Goal: Communication & Community: Answer question/provide support

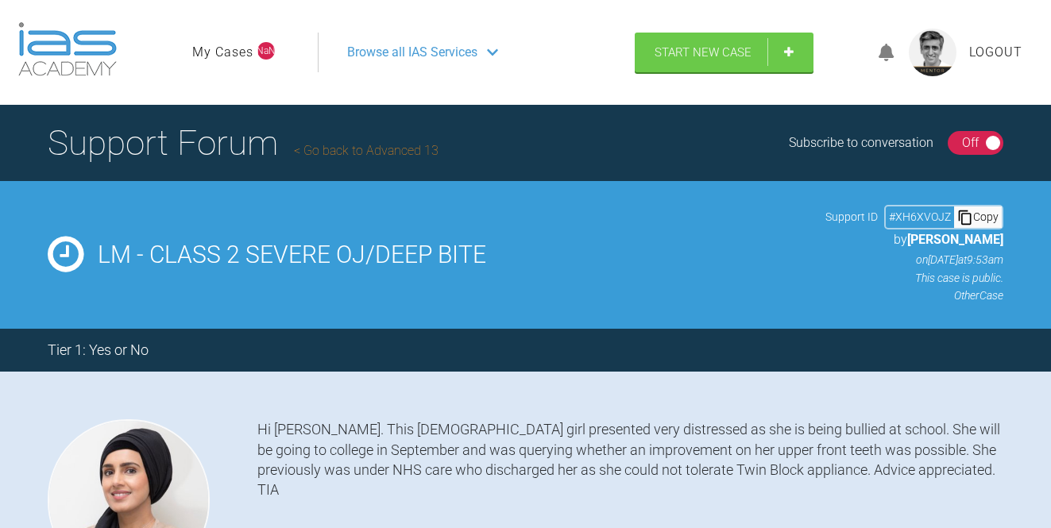
select select "English"
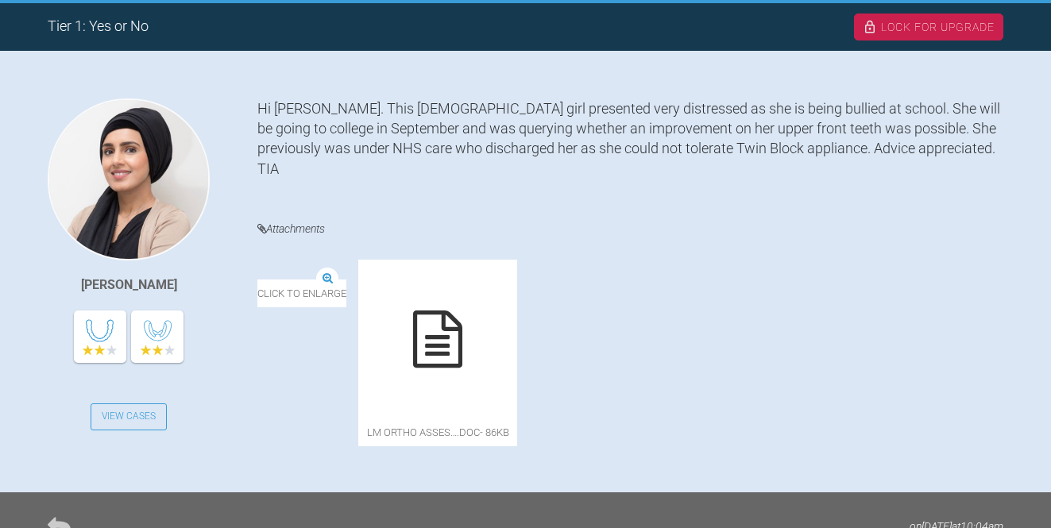
scroll to position [326, 0]
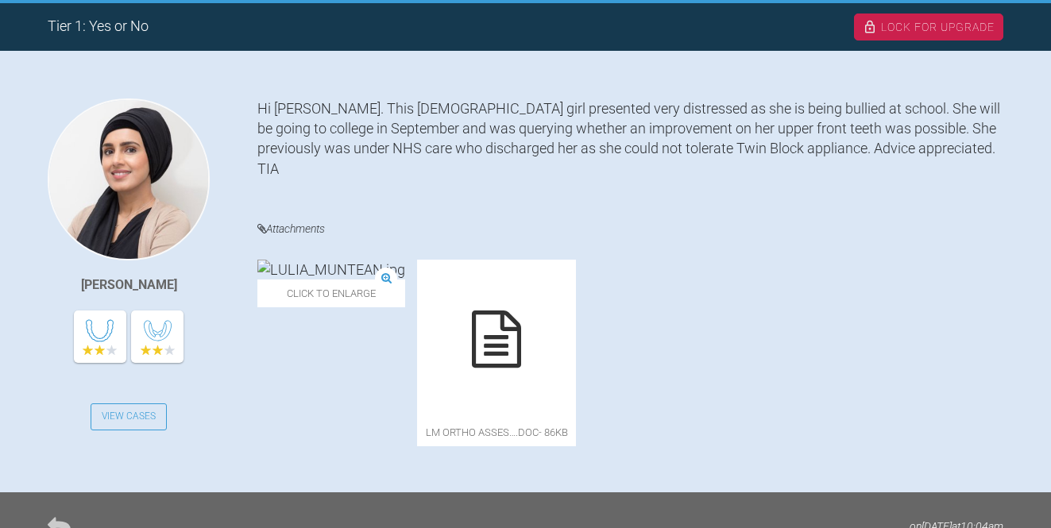
click at [521, 324] on icon at bounding box center [496, 338] width 49 height 57
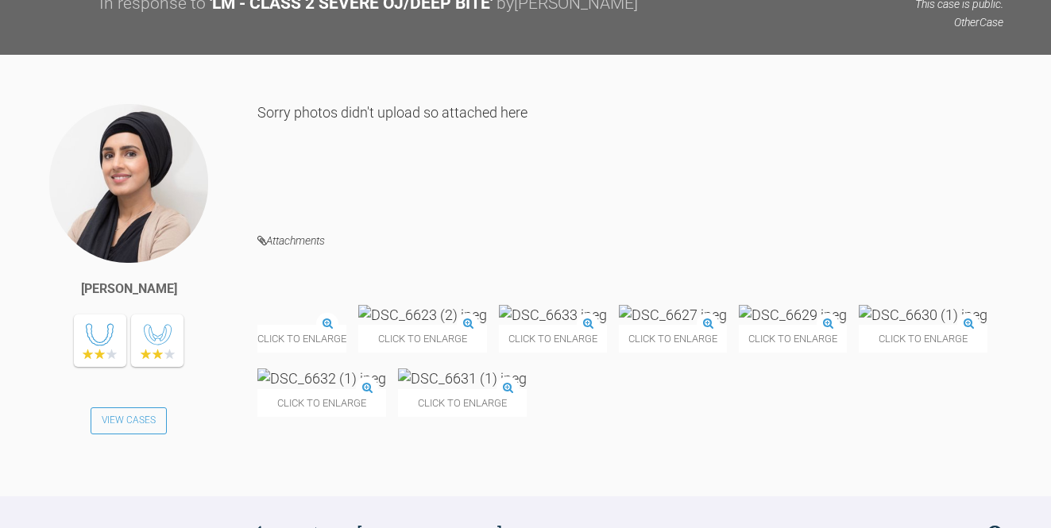
scroll to position [870, 0]
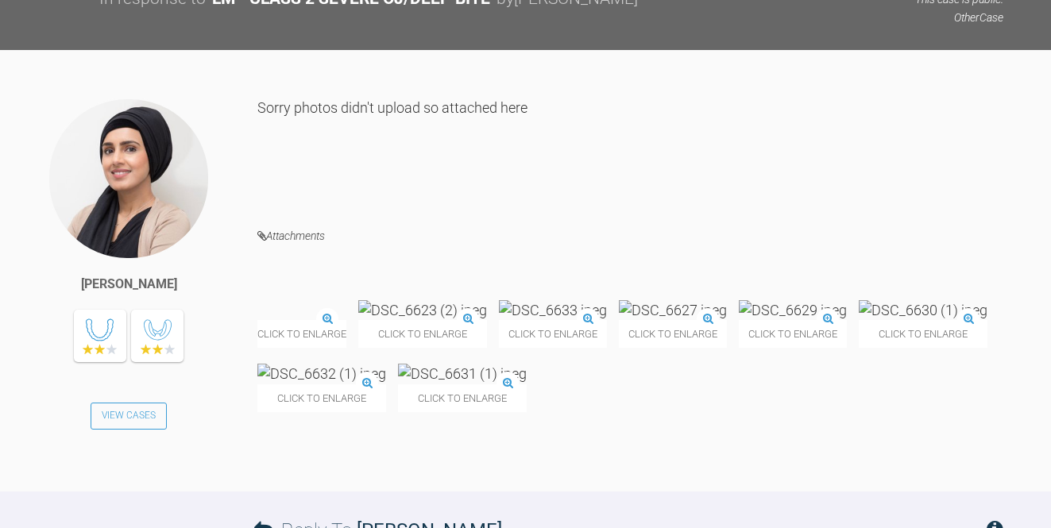
click at [607, 300] on img at bounding box center [553, 310] width 108 height 20
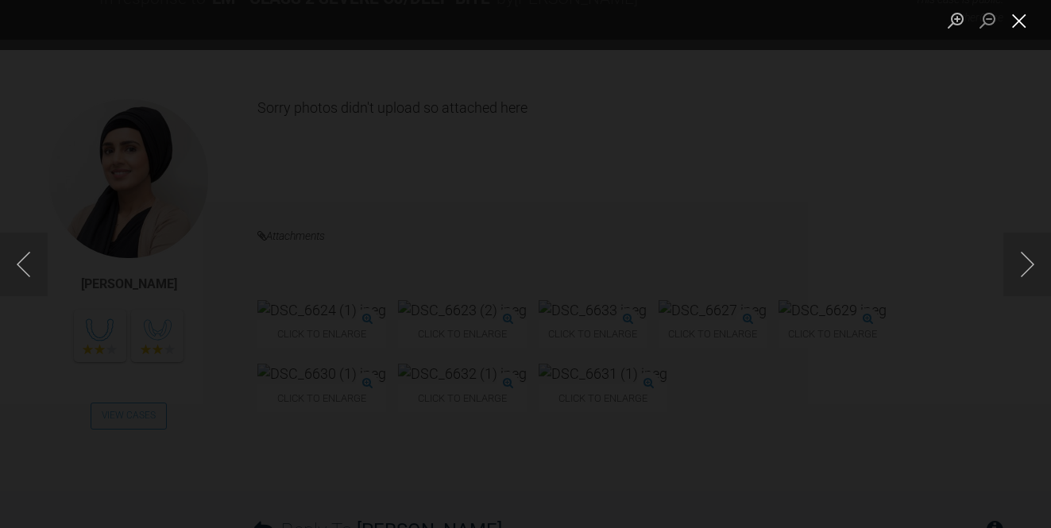
click at [1012, 29] on button "Close lightbox" at bounding box center [1019, 20] width 32 height 28
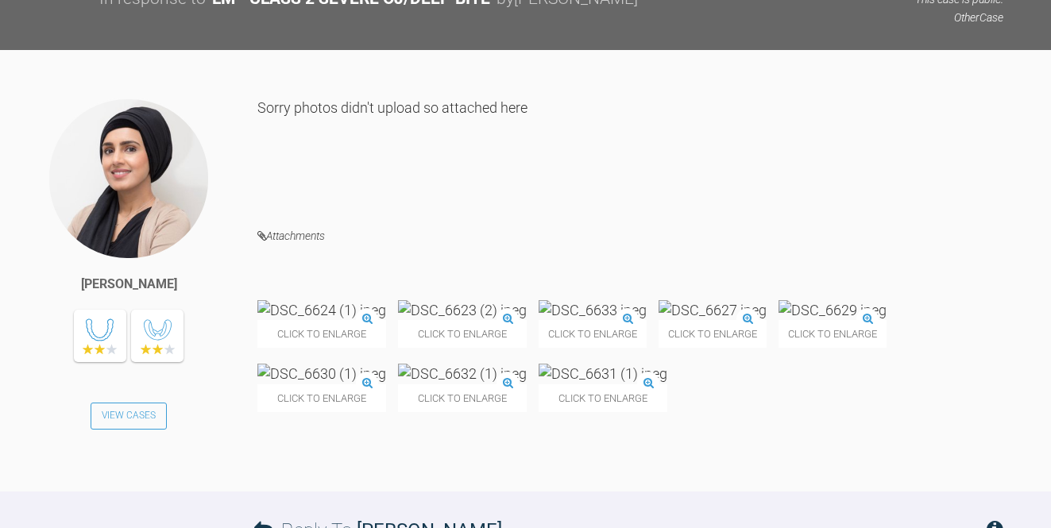
click at [526, 364] on img at bounding box center [462, 374] width 129 height 20
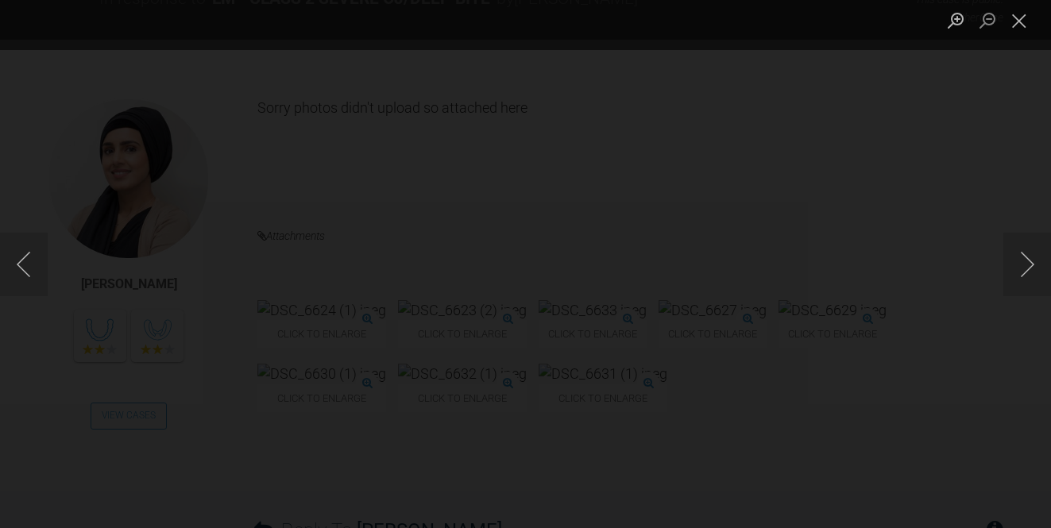
click at [947, 283] on div "Lightbox" at bounding box center [525, 264] width 1051 height 528
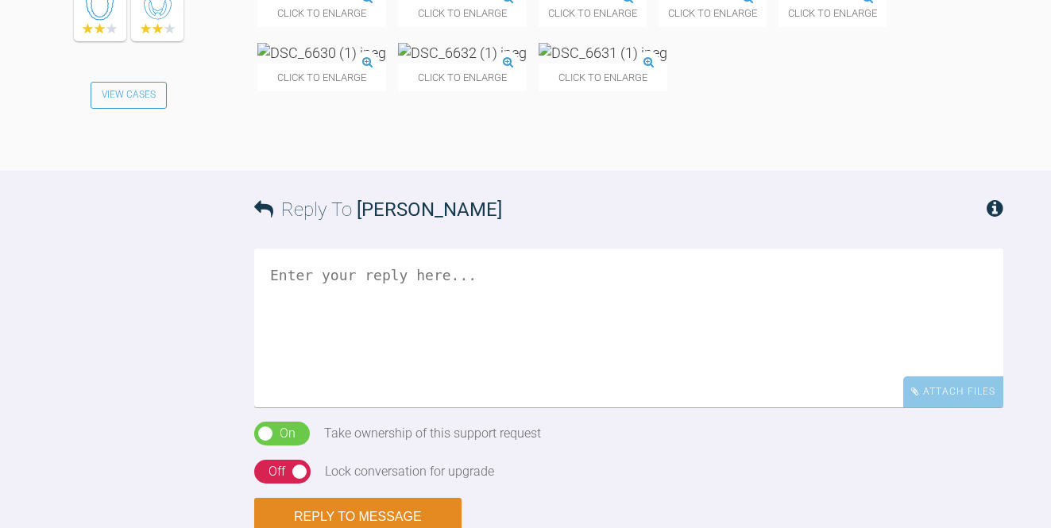
scroll to position [866, 0]
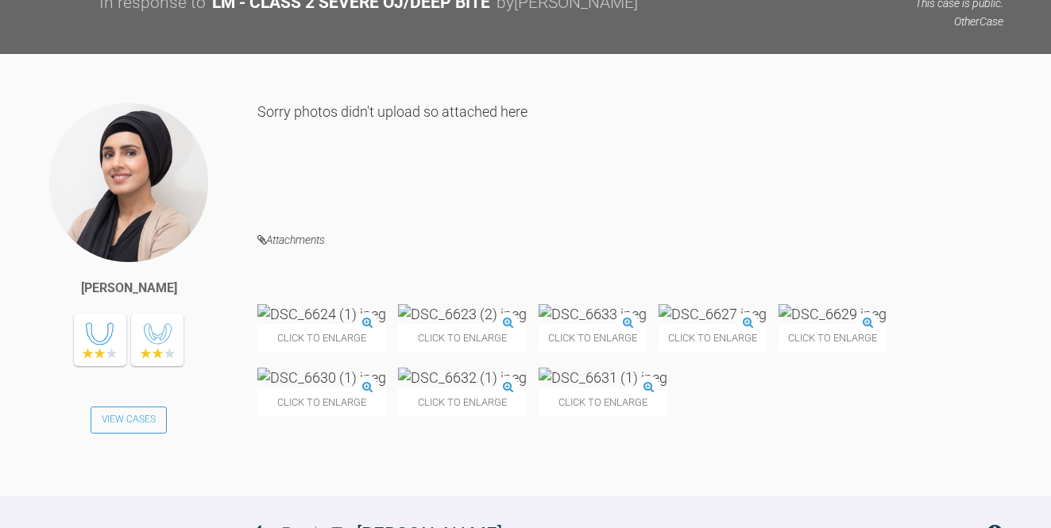
click at [357, 304] on img at bounding box center [321, 314] width 129 height 20
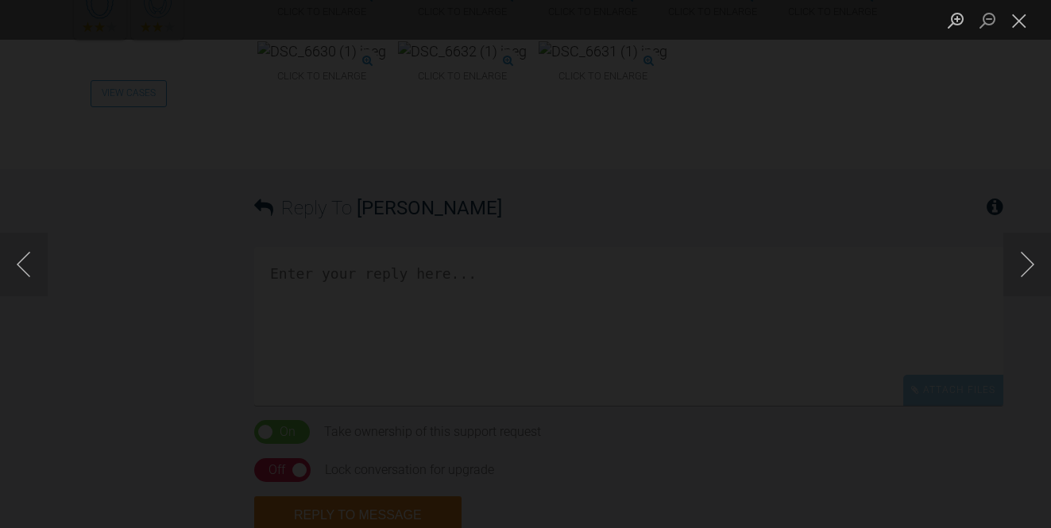
scroll to position [1217, 0]
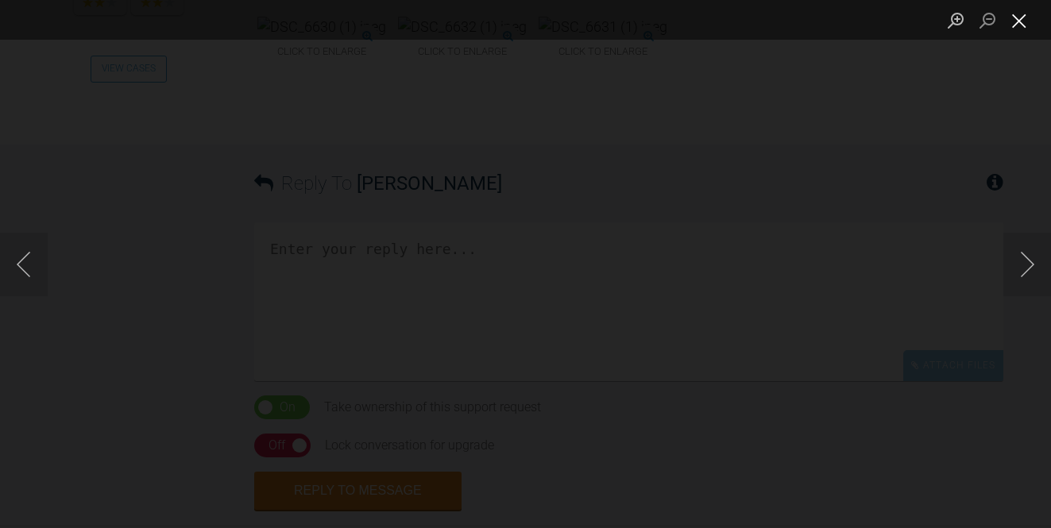
click at [1022, 19] on button "Close lightbox" at bounding box center [1019, 20] width 32 height 28
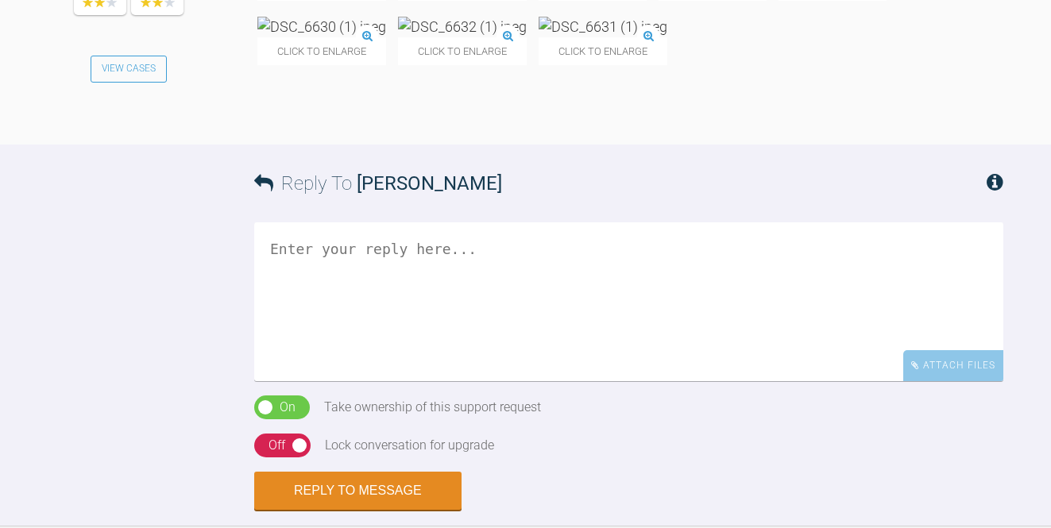
click at [487, 249] on textarea at bounding box center [628, 301] width 749 height 159
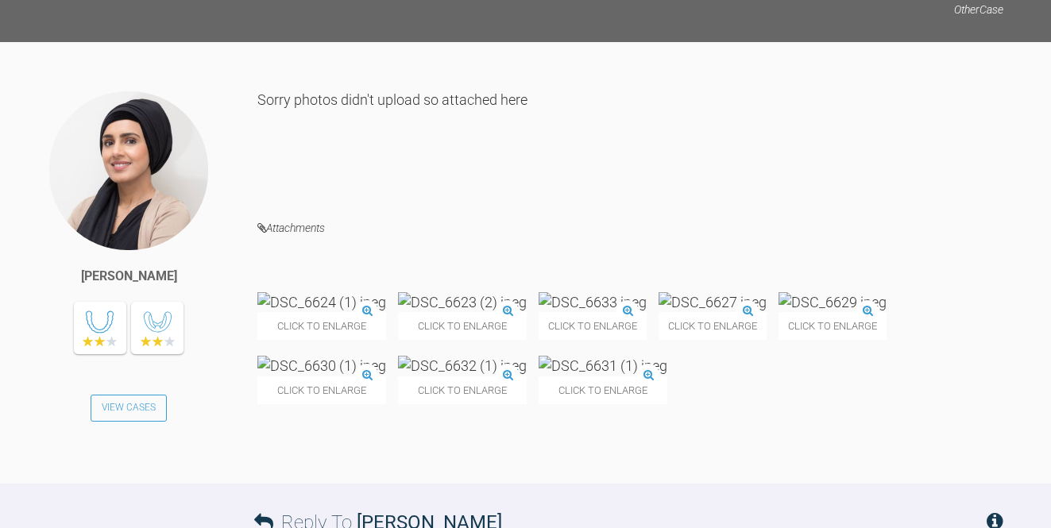
click at [778, 312] on img at bounding box center [832, 302] width 108 height 20
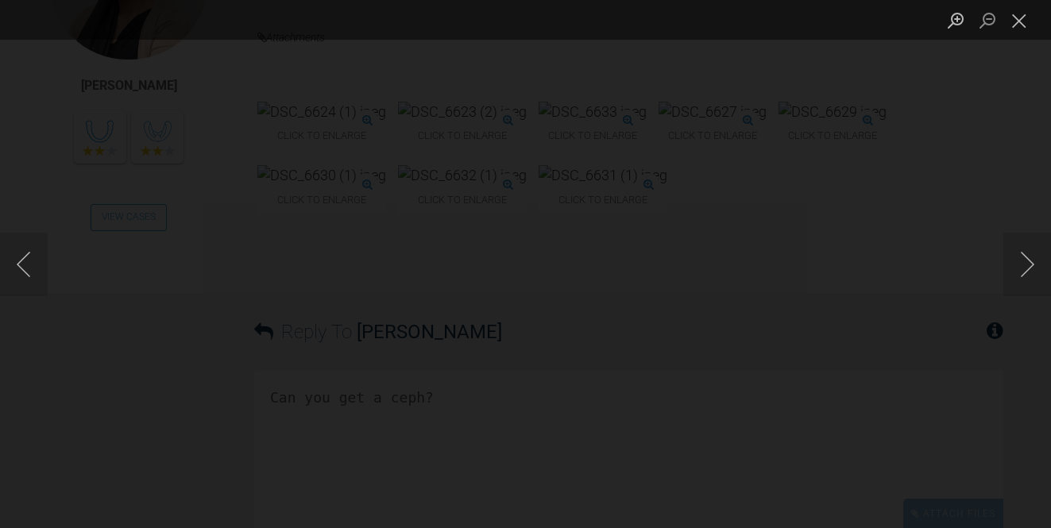
scroll to position [1092, 0]
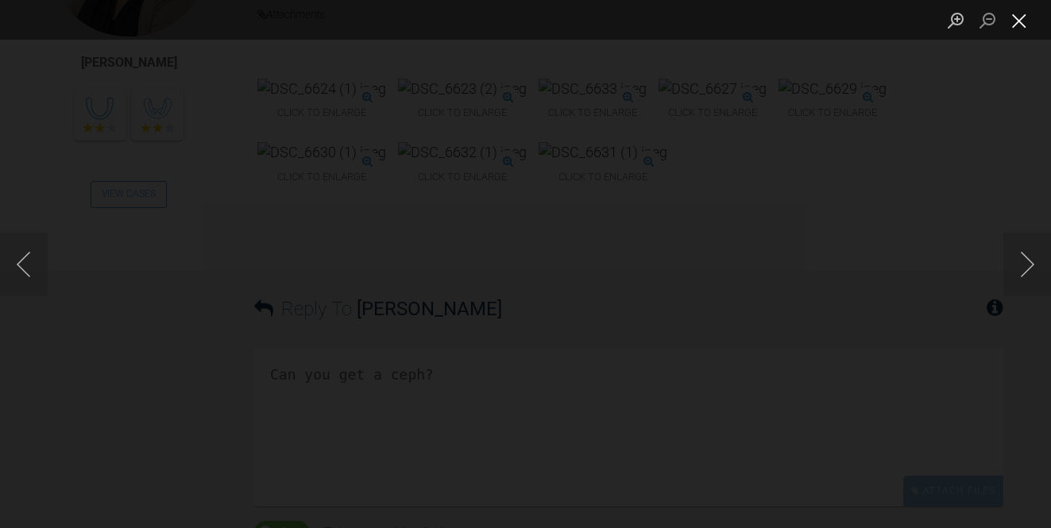
click at [1011, 29] on button "Close lightbox" at bounding box center [1019, 20] width 32 height 28
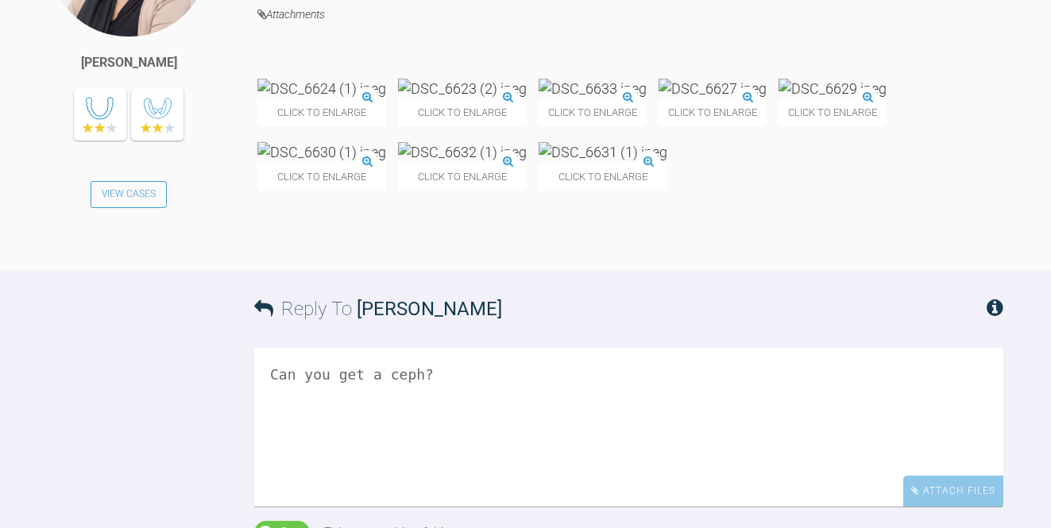
click at [475, 372] on textarea "Can you get a ceph?" at bounding box center [628, 427] width 749 height 159
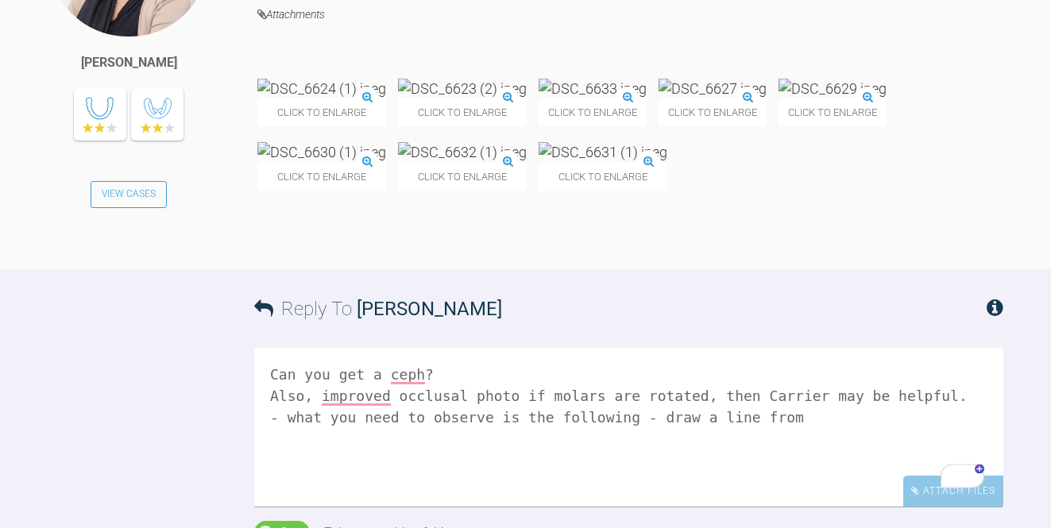
click at [828, 401] on textarea "Can you get a ceph? Also, improved occlusal photo if molars are rotated, then C…" at bounding box center [628, 427] width 749 height 159
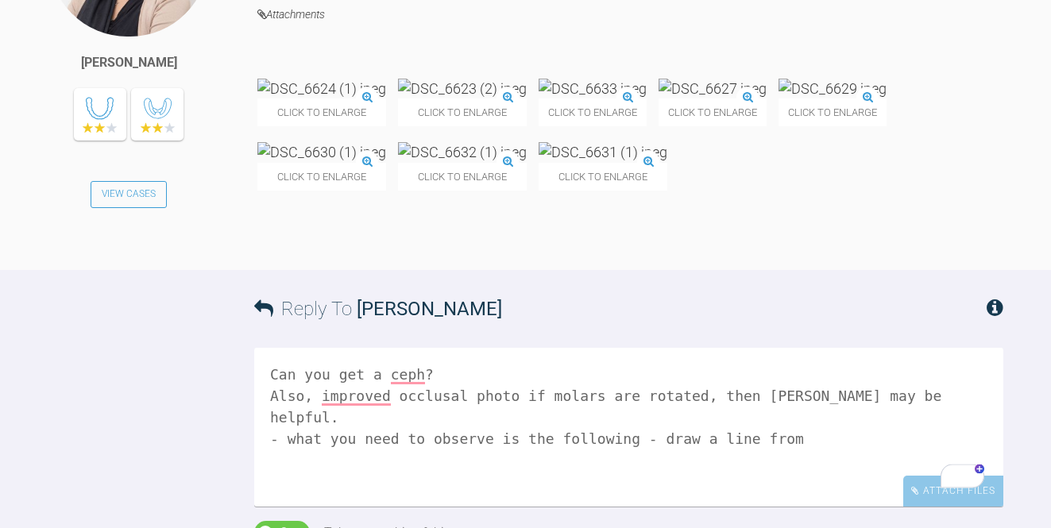
click at [835, 419] on textarea "Can you get a ceph? Also, improved occlusal photo if molars are rotated, then […" at bounding box center [628, 427] width 749 height 159
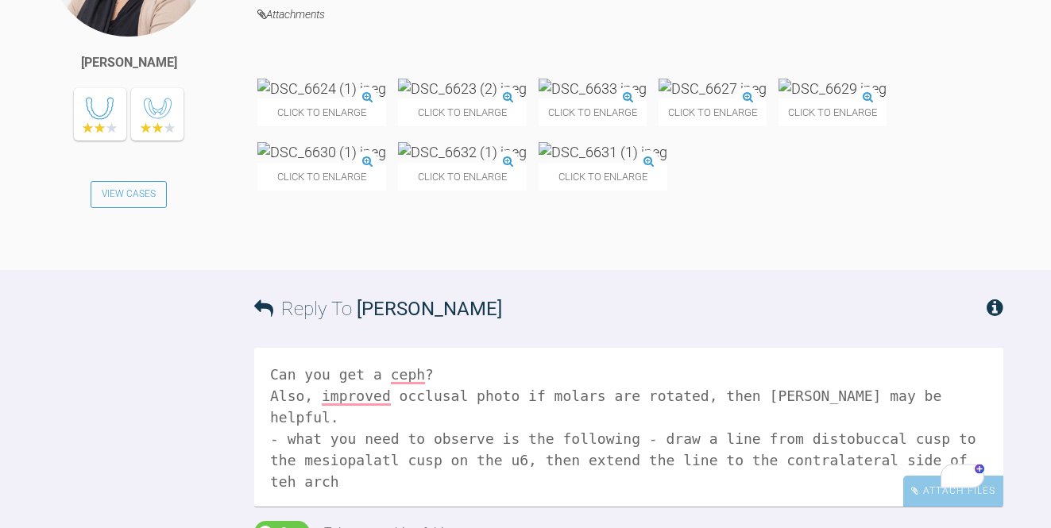
click at [288, 457] on textarea "Can you get a ceph? Also, improved occlusal photo if molars are rotated, then […" at bounding box center [628, 427] width 749 height 159
click at [360, 465] on textarea "Can you get a ceph? Also, improved occlusal photo if molars are rotated, then […" at bounding box center [628, 427] width 749 height 159
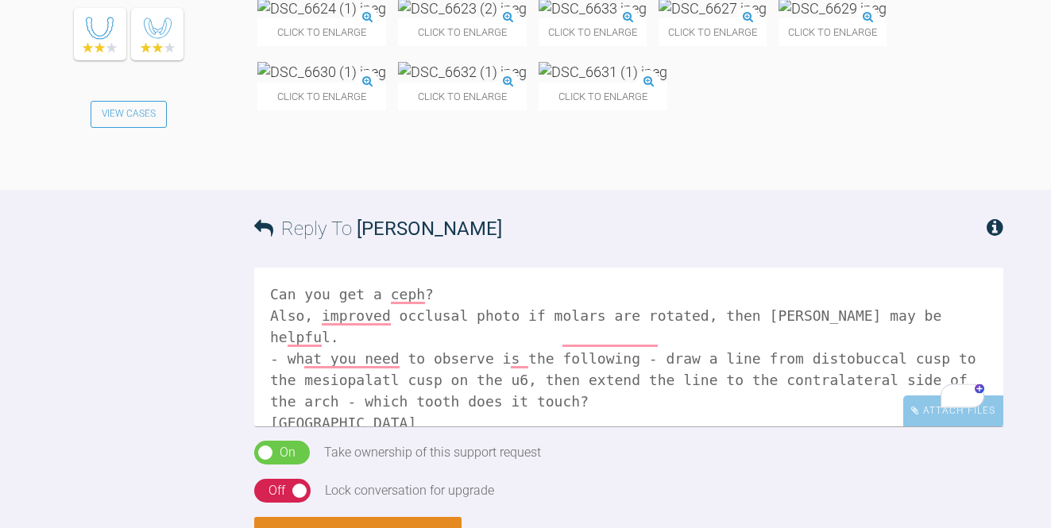
scroll to position [1176, 0]
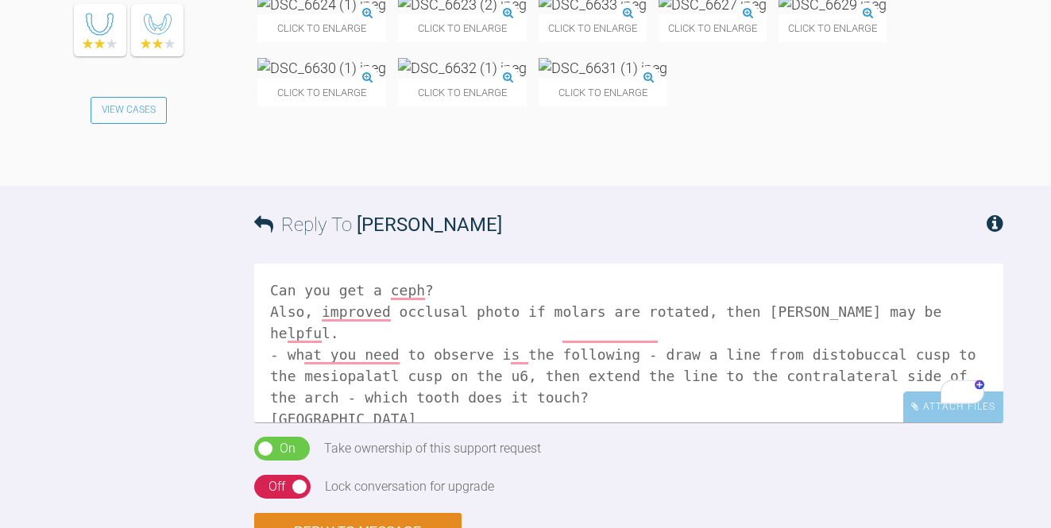
click at [448, 293] on textarea "Can you get a ceph? Also, improved occlusal photo if molars are rotated, then […" at bounding box center [628, 343] width 749 height 159
click at [448, 291] on textarea "Can you get a ceph? also OPG Also, improved occlusal photo if molars are rotate…" at bounding box center [628, 343] width 749 height 159
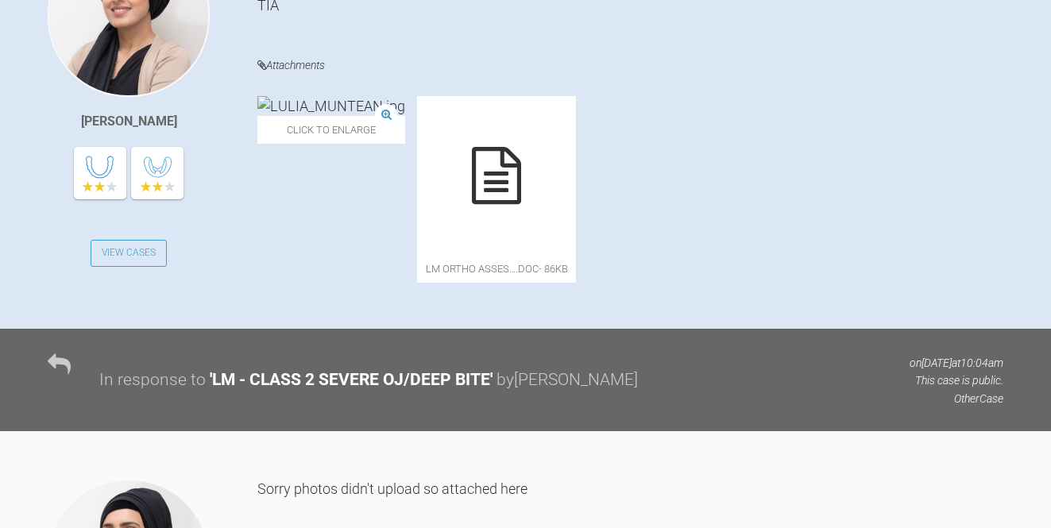
scroll to position [443, 0]
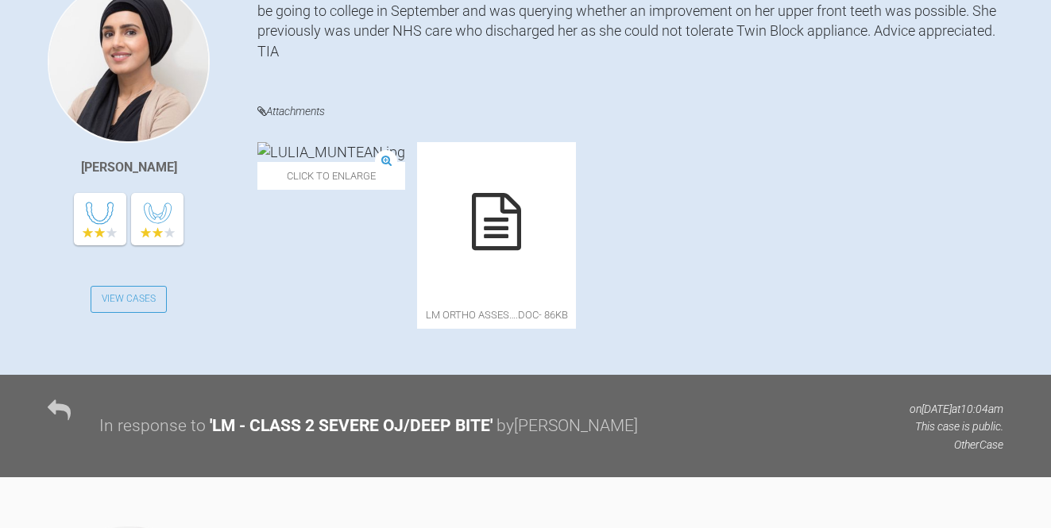
click at [370, 162] on img at bounding box center [331, 152] width 148 height 20
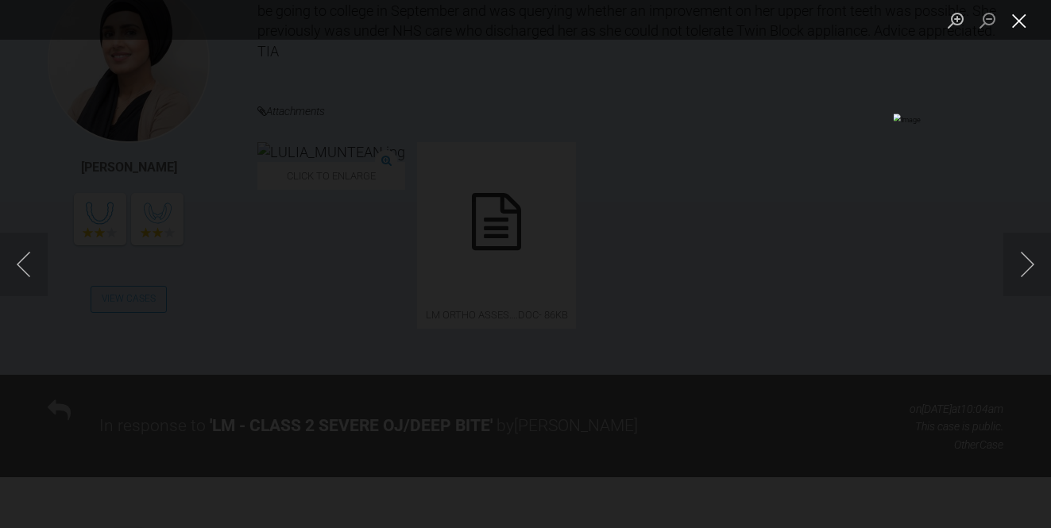
click at [1028, 21] on button "Close lightbox" at bounding box center [1019, 20] width 32 height 28
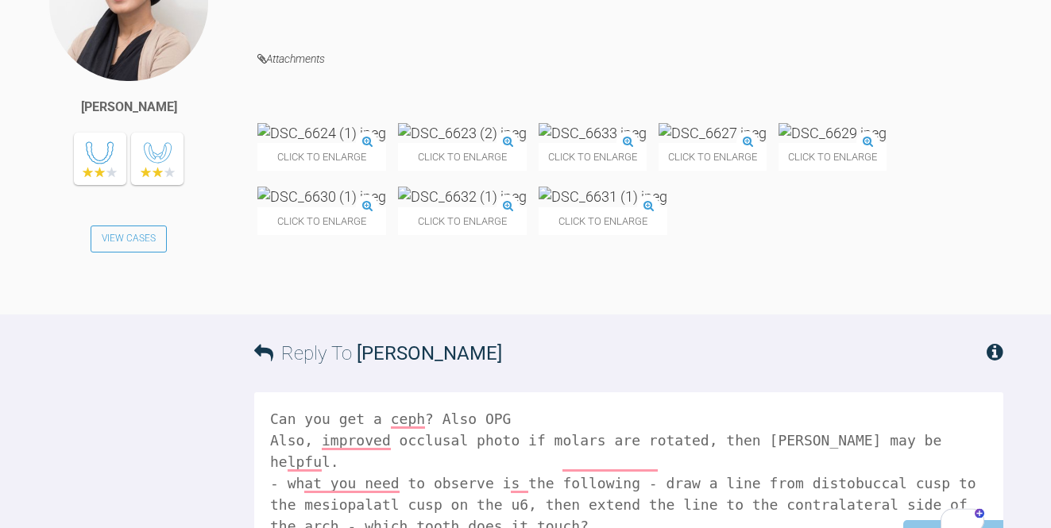
scroll to position [1055, 0]
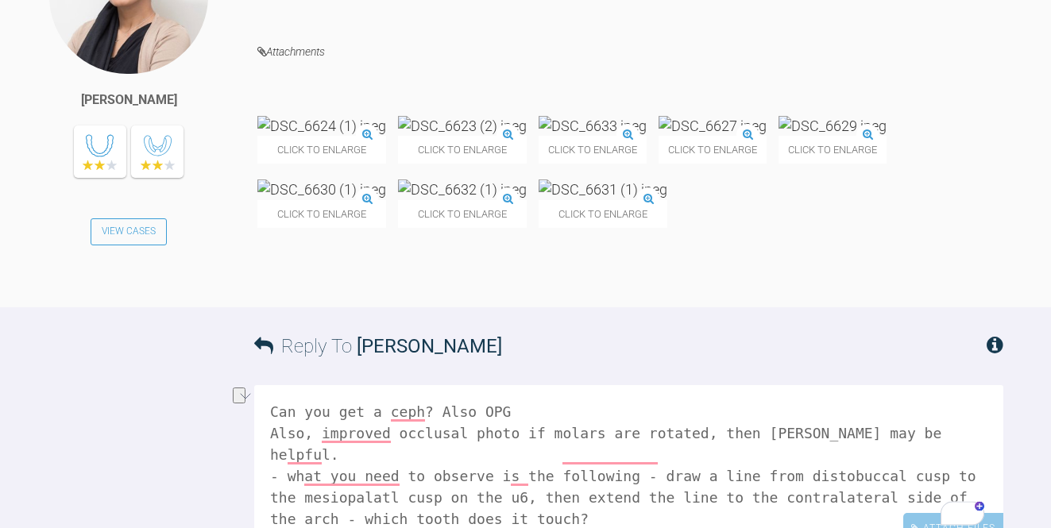
drag, startPoint x: 540, startPoint y: 419, endPoint x: 444, endPoint y: 415, distance: 96.2
click at [444, 415] on textarea "Can you get a ceph? Also OPG Also, improved occlusal photo if molars are rotate…" at bounding box center [628, 464] width 749 height 159
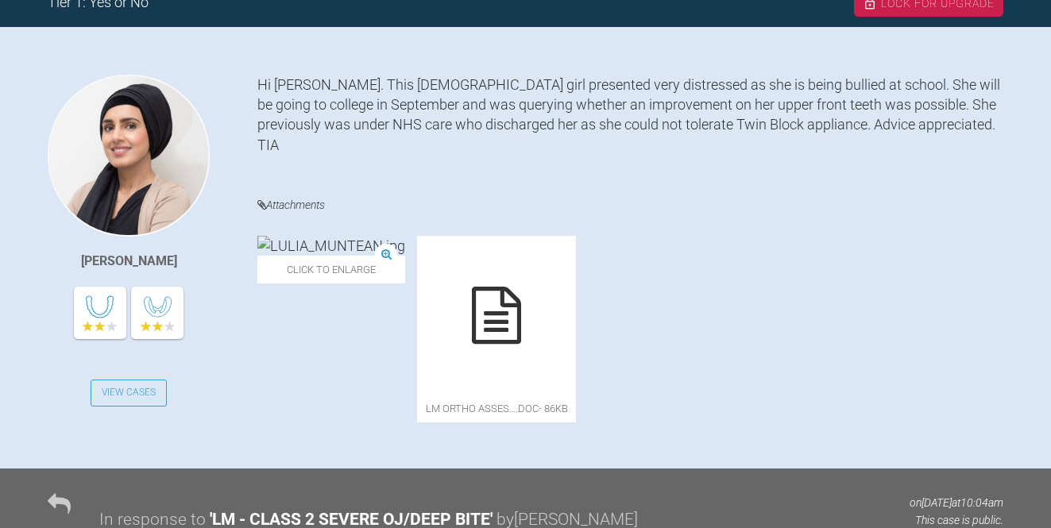
scroll to position [303, 0]
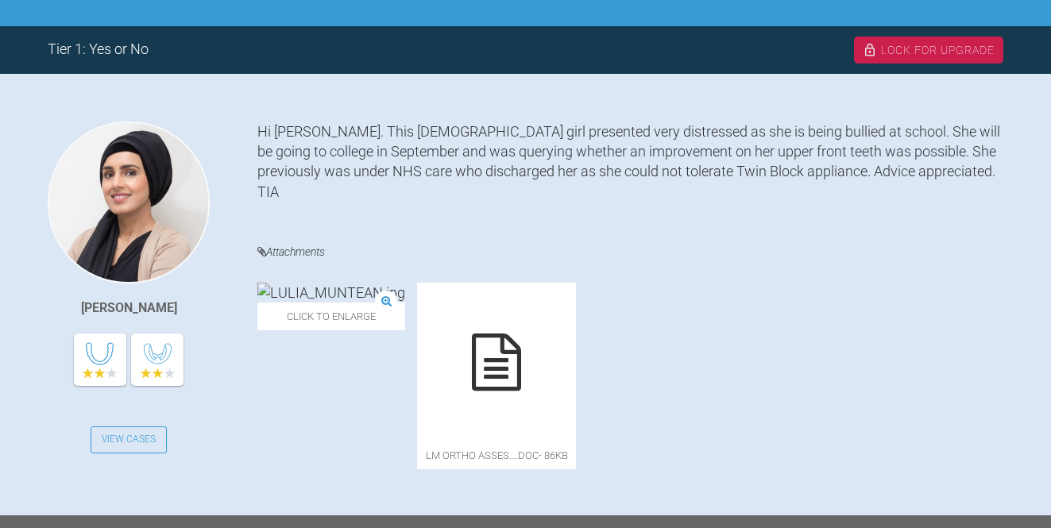
click at [364, 298] on img at bounding box center [331, 293] width 148 height 20
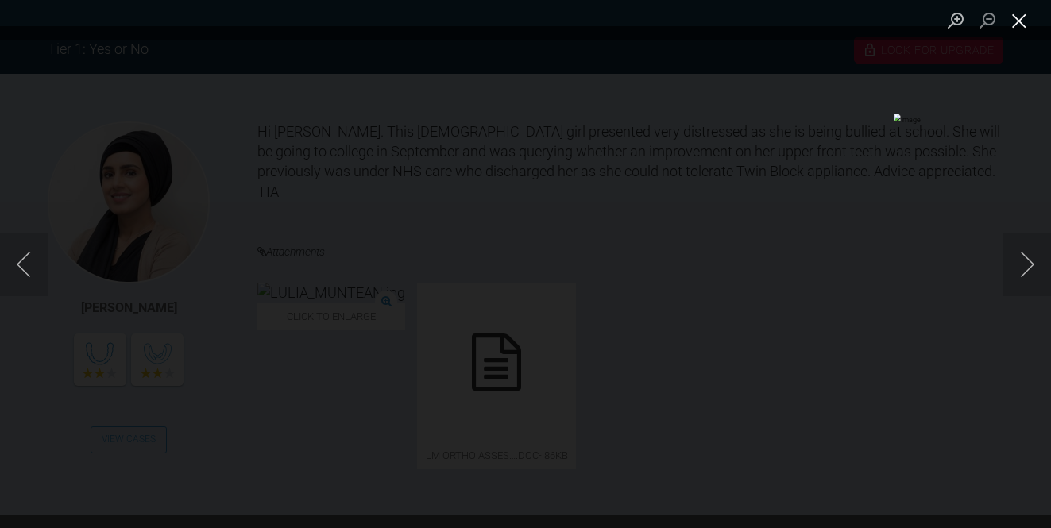
click at [1021, 13] on button "Close lightbox" at bounding box center [1019, 20] width 32 height 28
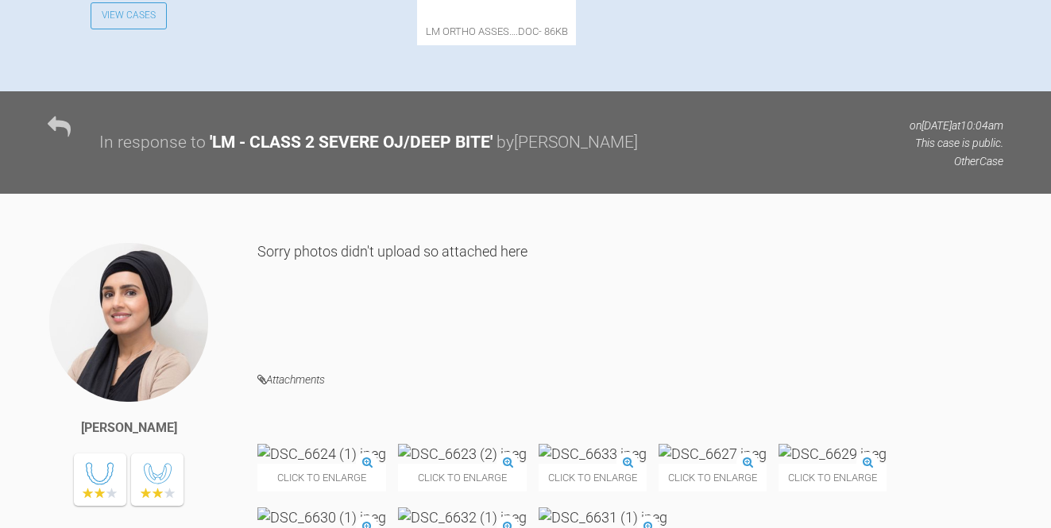
scroll to position [733, 0]
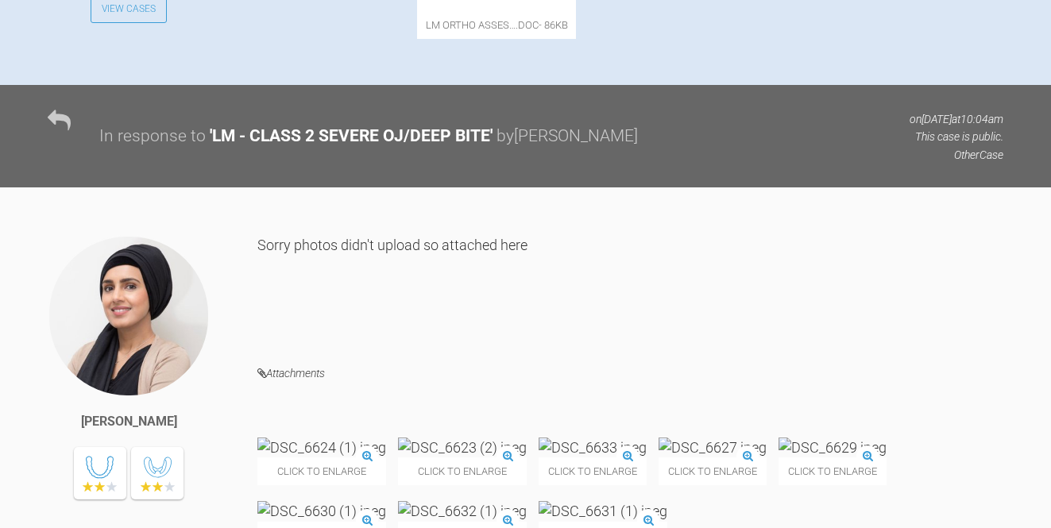
click at [354, 438] on img at bounding box center [321, 448] width 129 height 20
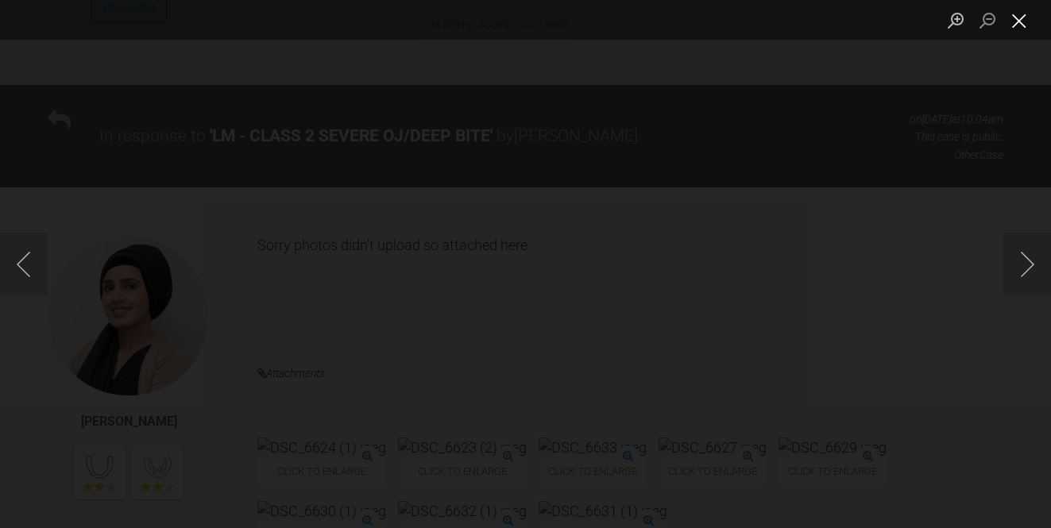
click at [1021, 17] on button "Close lightbox" at bounding box center [1019, 20] width 32 height 28
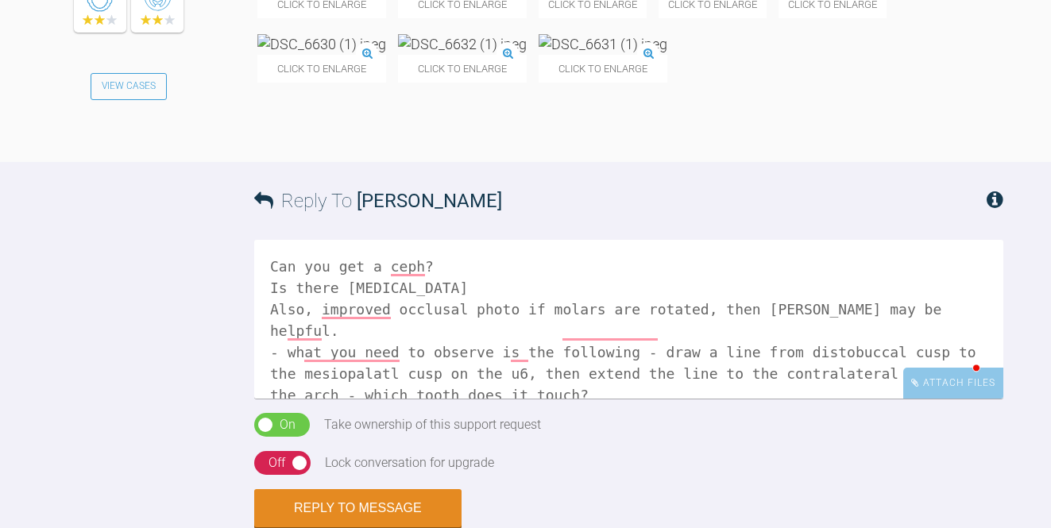
scroll to position [23, 0]
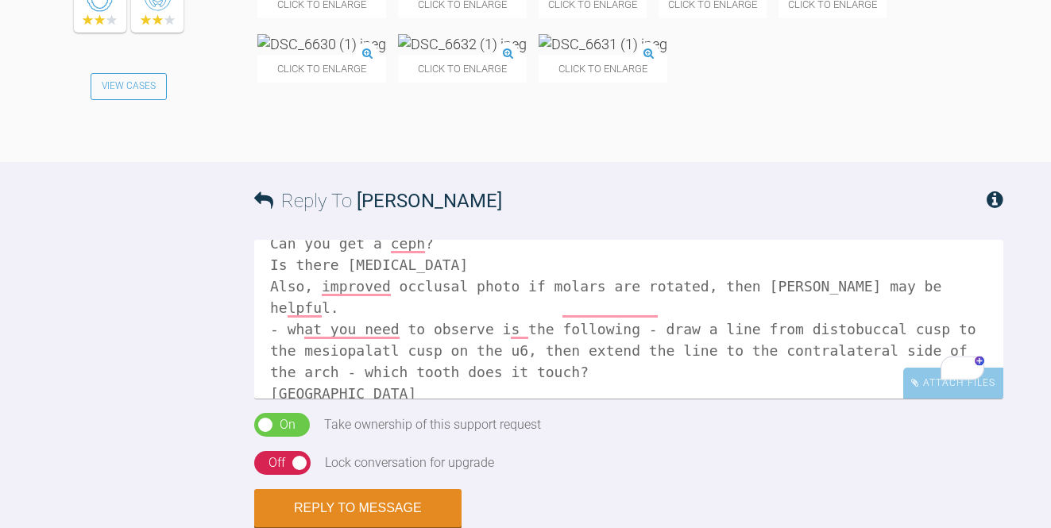
click at [442, 272] on textarea "Can you get a ceph? Is there [MEDICAL_DATA] Also, improved occlusal photo if mo…" at bounding box center [628, 319] width 749 height 159
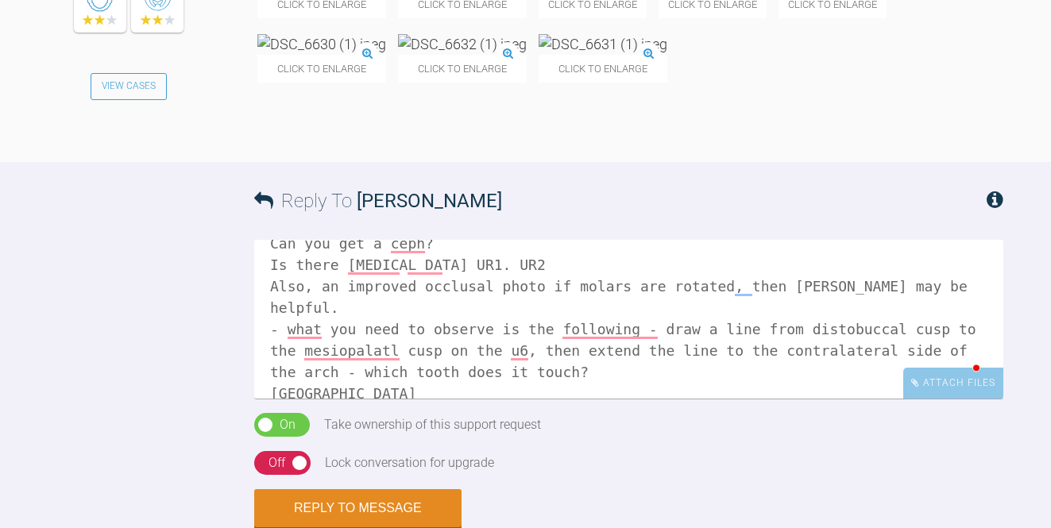
click at [610, 376] on textarea "Can you get a ceph? Is there [MEDICAL_DATA] UR1. UR2 Also, an improved occlusal…" at bounding box center [628, 319] width 749 height 159
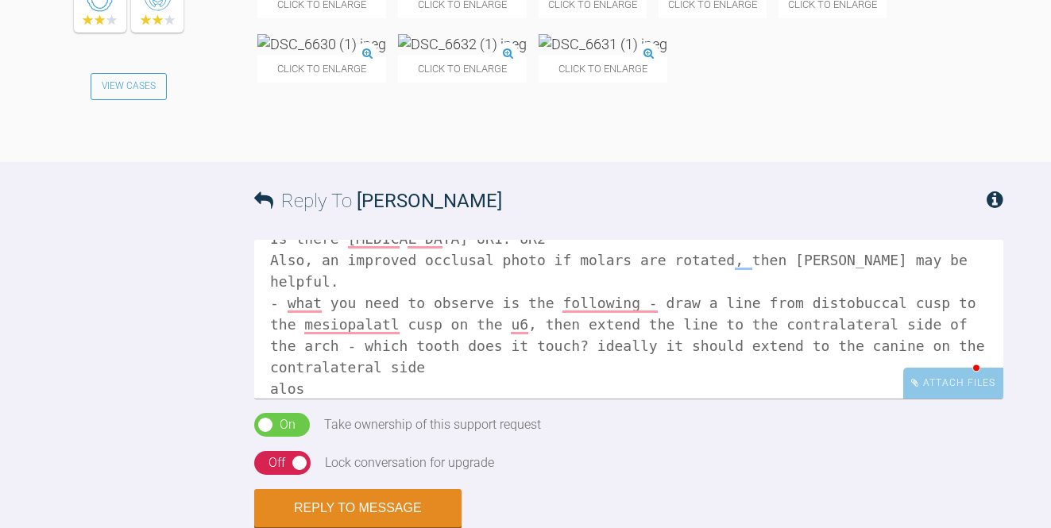
scroll to position [66, 0]
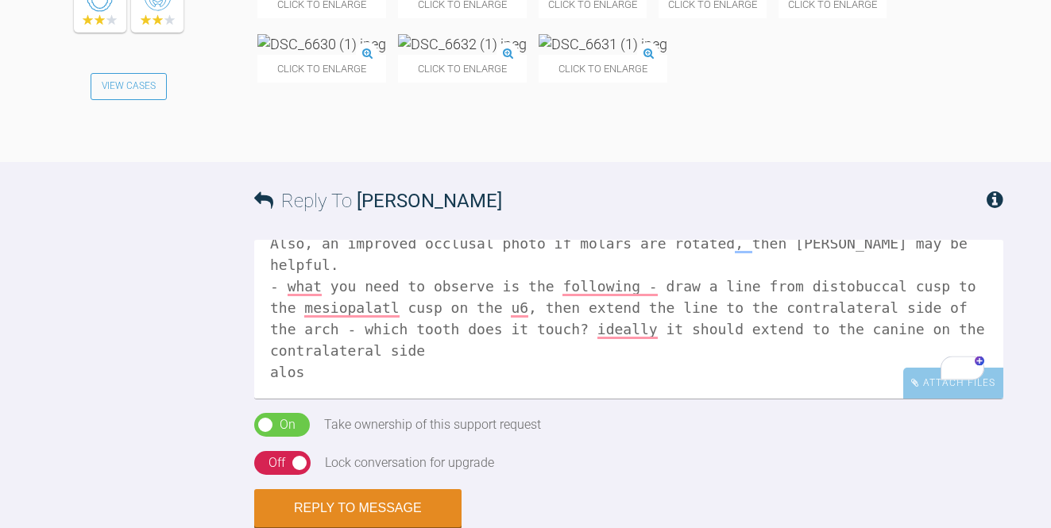
click at [328, 377] on textarea "Can you get a ceph? Is there [MEDICAL_DATA] UR1. UR2 Also, an improved occlusal…" at bounding box center [628, 319] width 749 height 159
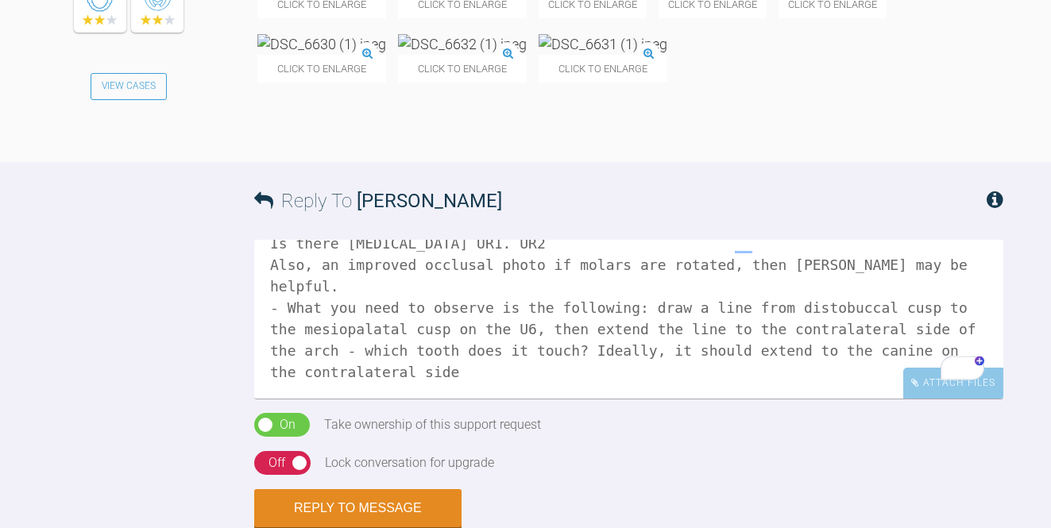
click at [496, 347] on textarea "Can you get a ceph? Is there [MEDICAL_DATA] UR1. UR2 Also, an improved occlusal…" at bounding box center [628, 319] width 749 height 159
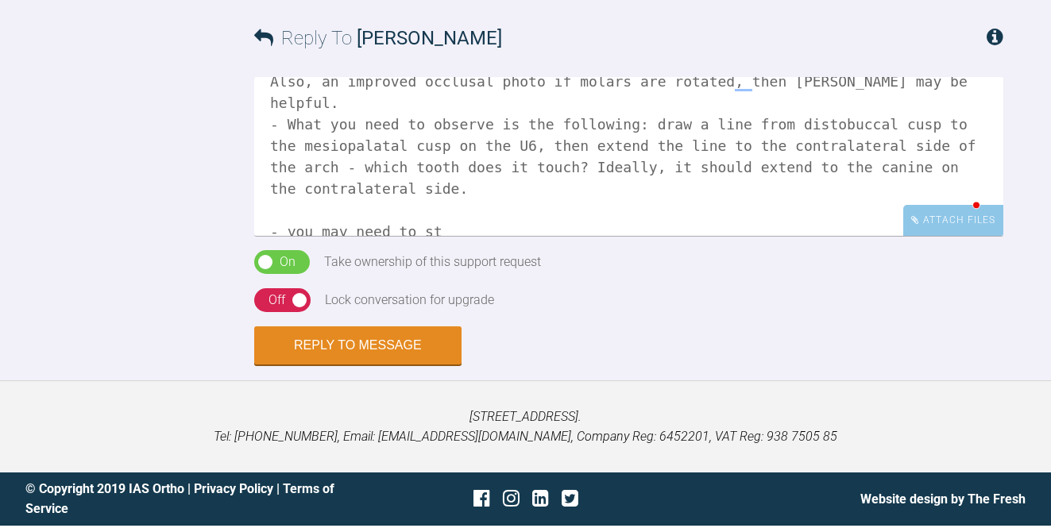
scroll to position [109, 0]
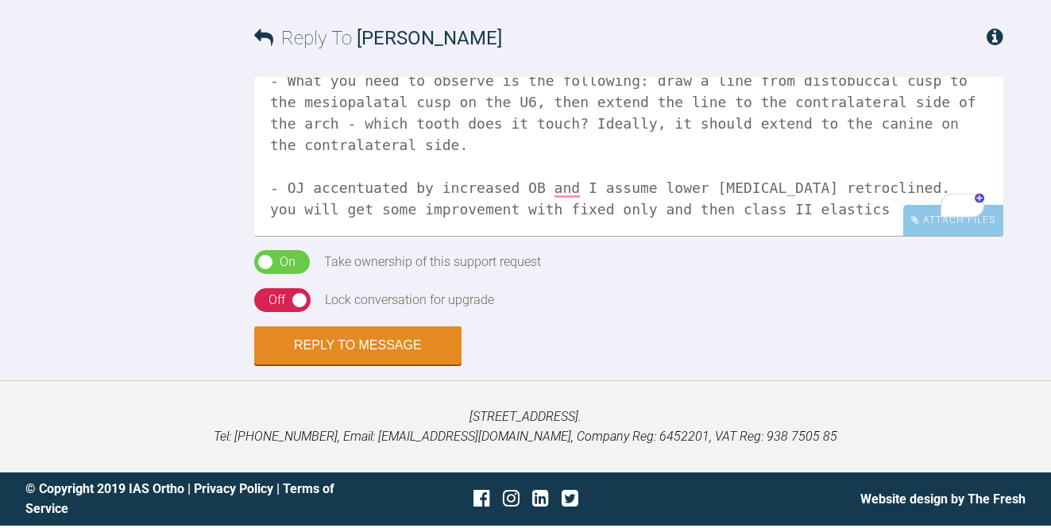
click at [480, 145] on textarea "Can you get a ceph? Is there [MEDICAL_DATA] UR1. UR2 Also, an improved occlusal…" at bounding box center [628, 156] width 749 height 159
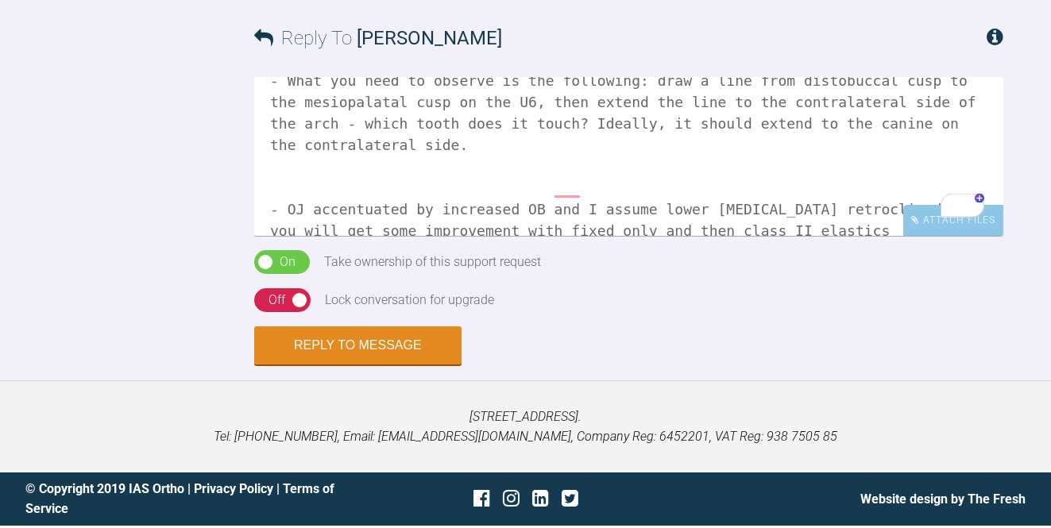
scroll to position [130, 0]
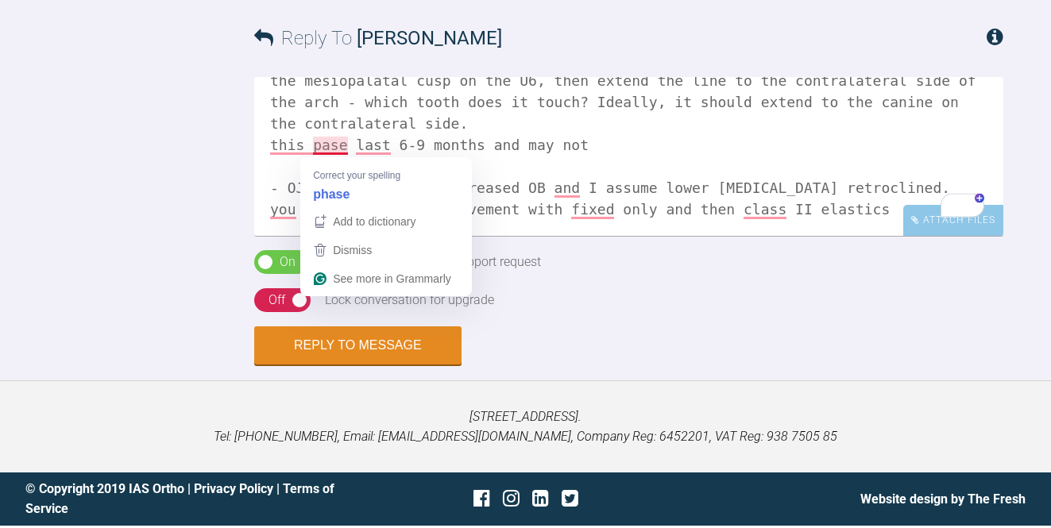
click at [325, 146] on textarea "Can you get a ceph? Is there [MEDICAL_DATA] UR1. UR2 Also, an improved occlusal…" at bounding box center [628, 156] width 749 height 159
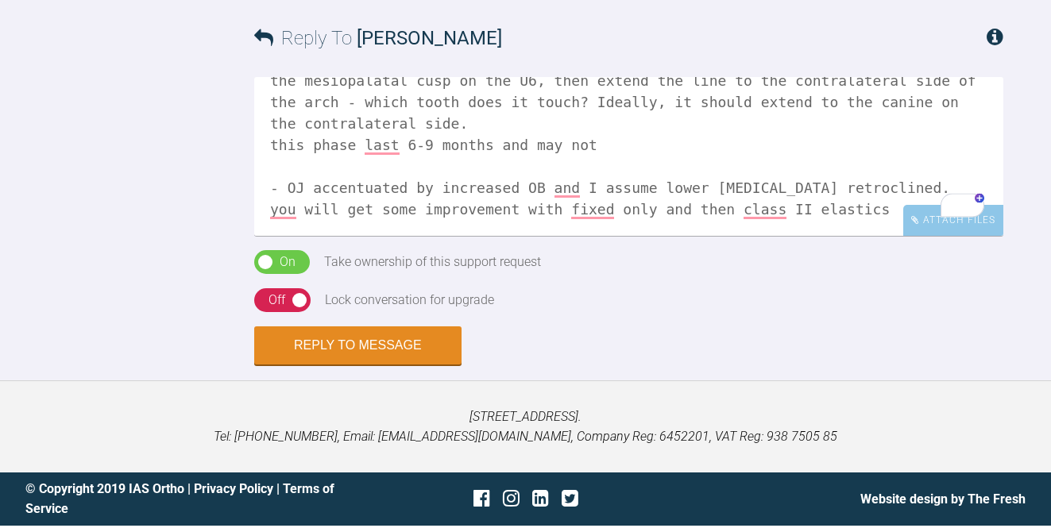
drag, startPoint x: 624, startPoint y: 145, endPoint x: 539, endPoint y: 142, distance: 85.0
click at [538, 142] on textarea "Can you get a ceph? Is there [MEDICAL_DATA] UR1. UR2 Also, an improved occlusal…" at bounding box center [628, 156] width 749 height 159
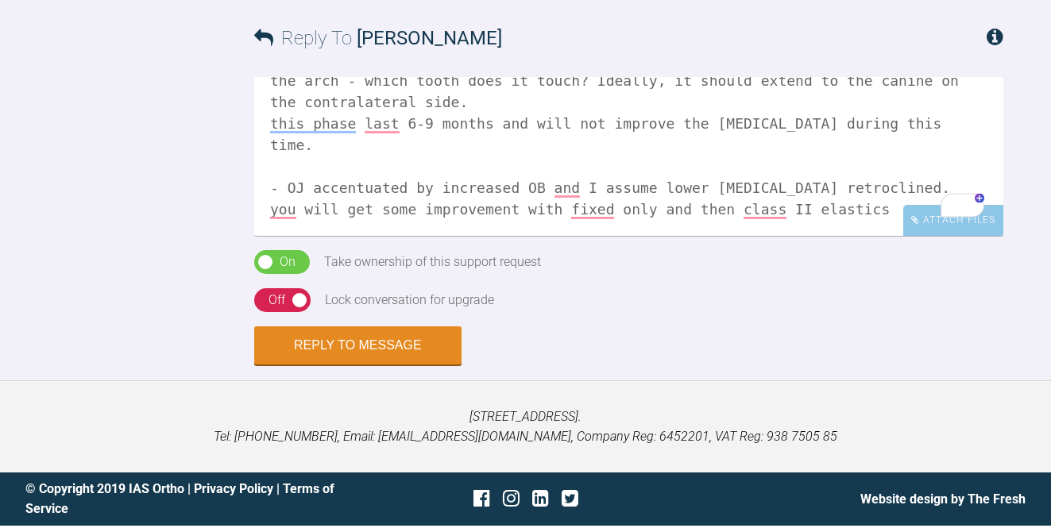
scroll to position [173, 0]
click at [902, 191] on textarea "Can you get a ceph? Is there [MEDICAL_DATA] UR1. UR2 Also, an improved occlusal…" at bounding box center [628, 156] width 749 height 159
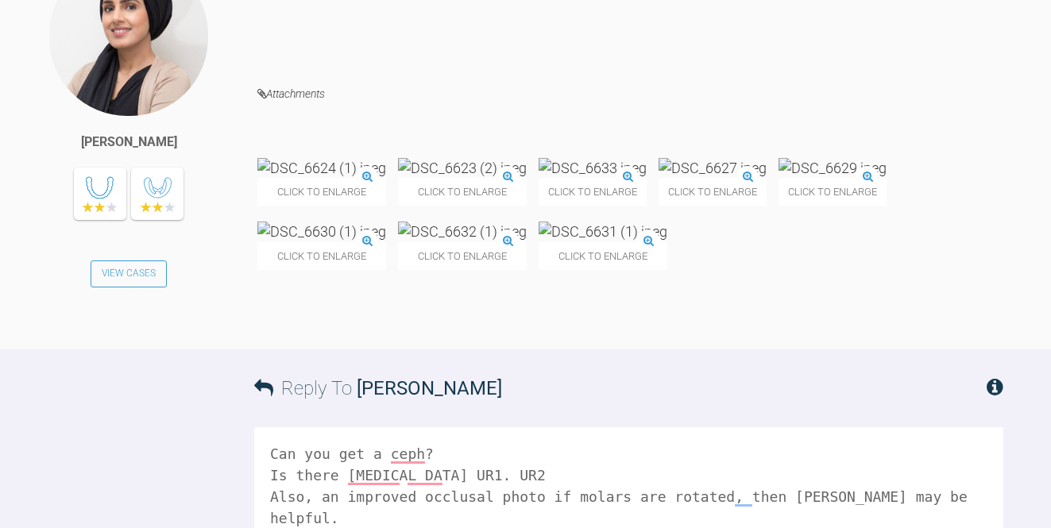
scroll to position [998, 0]
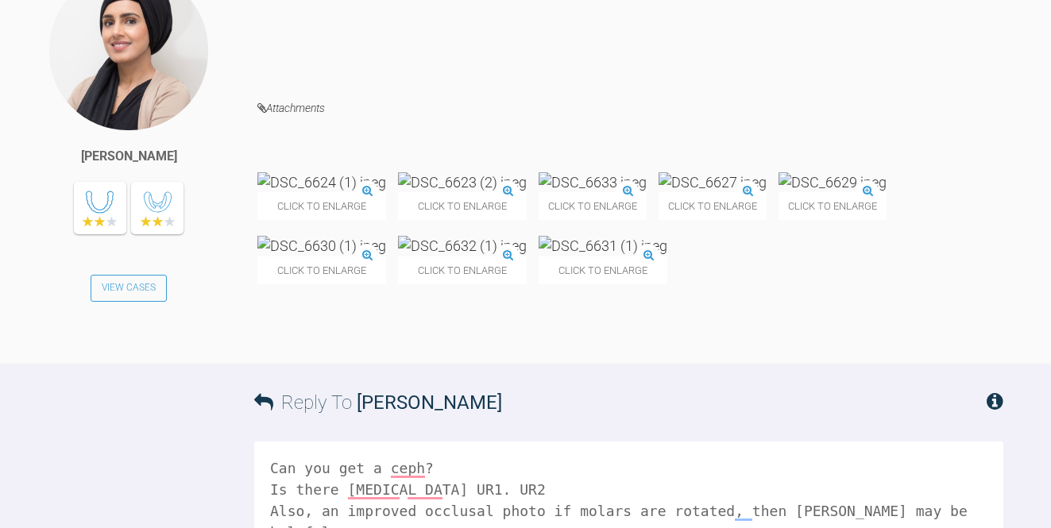
click at [778, 192] on img at bounding box center [832, 182] width 108 height 20
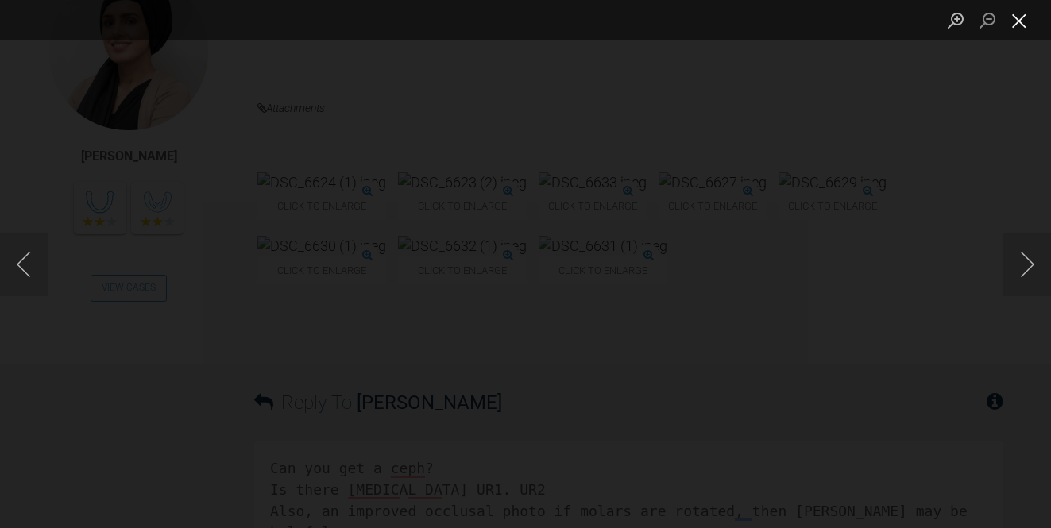
click at [1013, 21] on button "Close lightbox" at bounding box center [1019, 20] width 32 height 28
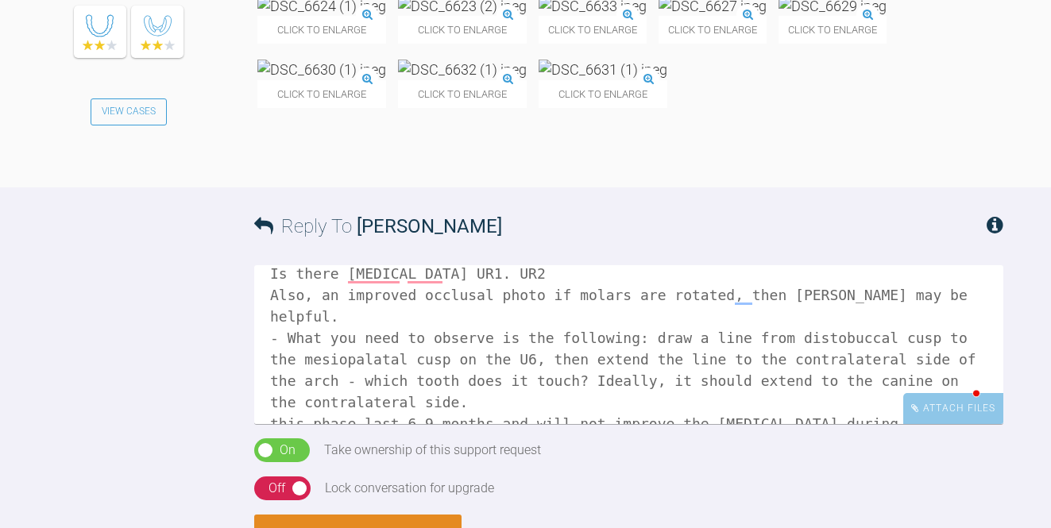
scroll to position [0, 0]
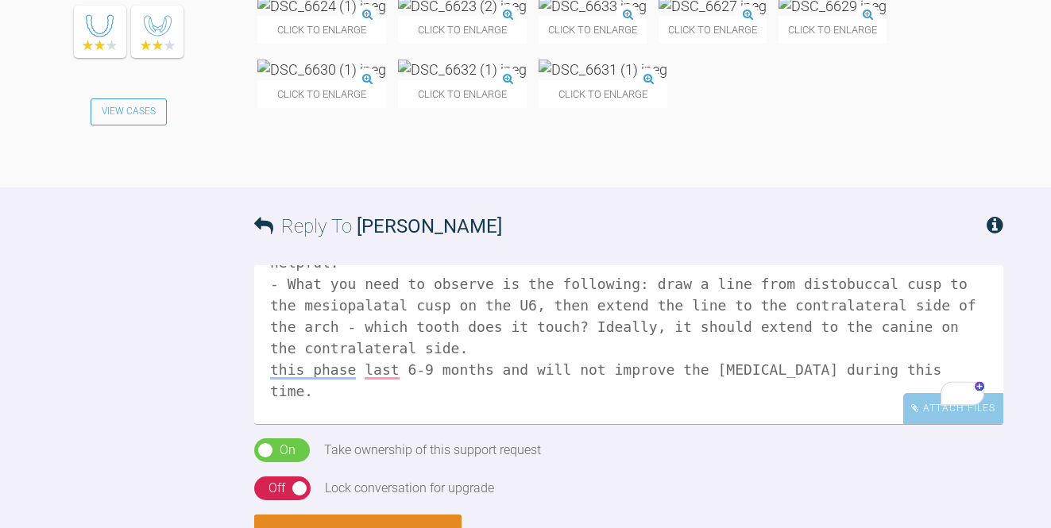
click at [472, 352] on textarea "Can you get a ceph? Is there [MEDICAL_DATA] UR1. UR2 Also, an improved occlusal…" at bounding box center [628, 344] width 749 height 159
click at [370, 400] on textarea "Can you get a ceph? Is there [MEDICAL_DATA] UR1. UR2 Also, an improved occlusal…" at bounding box center [628, 344] width 749 height 159
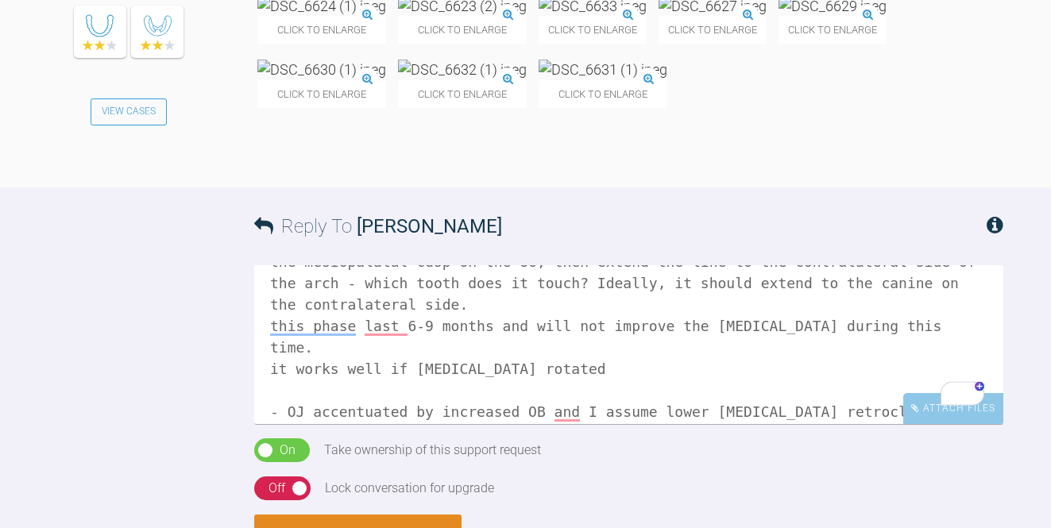
scroll to position [191, 0]
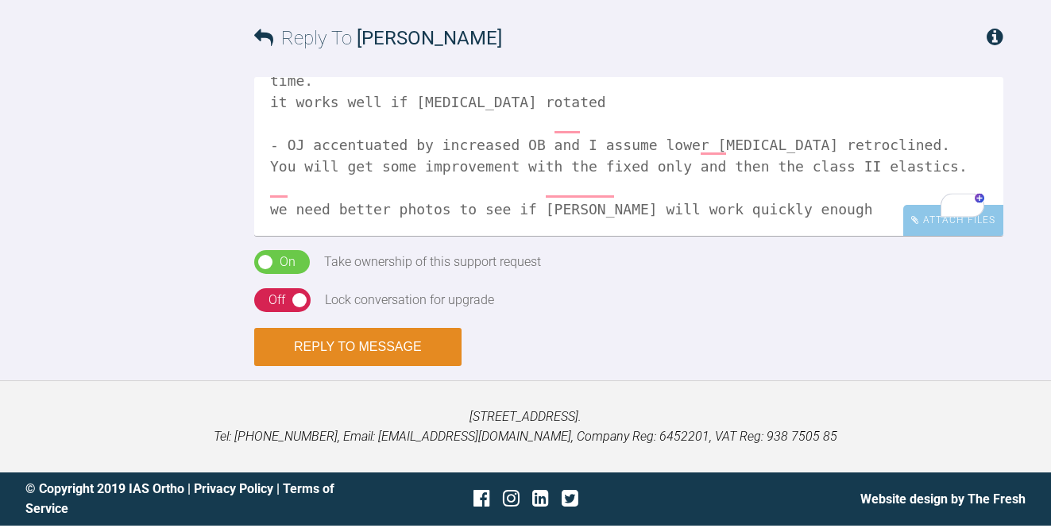
type textarea "Can you get a ceph? Is there [MEDICAL_DATA] UR1. UR2 Also, an improved occlusal…"
click at [372, 341] on button "Reply to Message" at bounding box center [357, 347] width 207 height 38
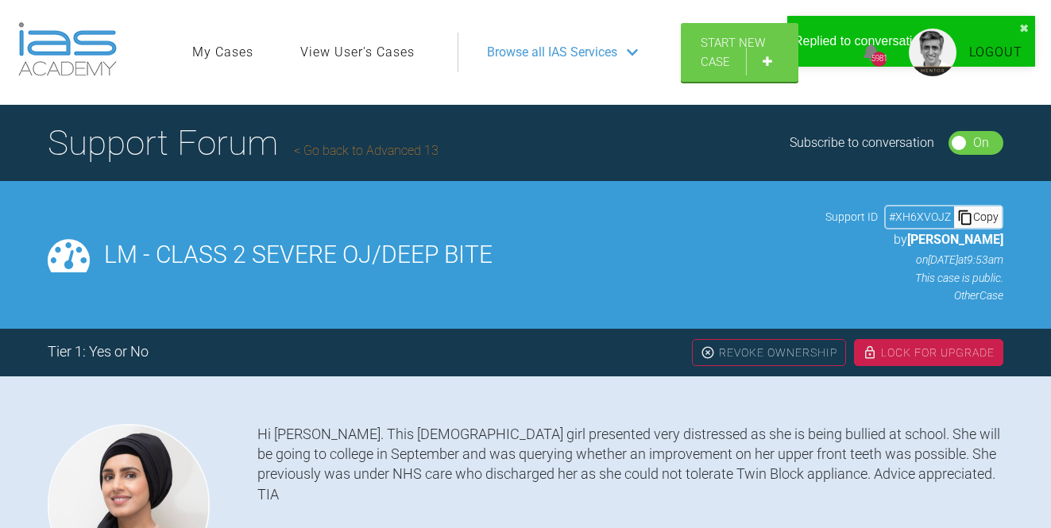
click at [413, 152] on link "Go back to Advanced 13" at bounding box center [366, 150] width 145 height 15
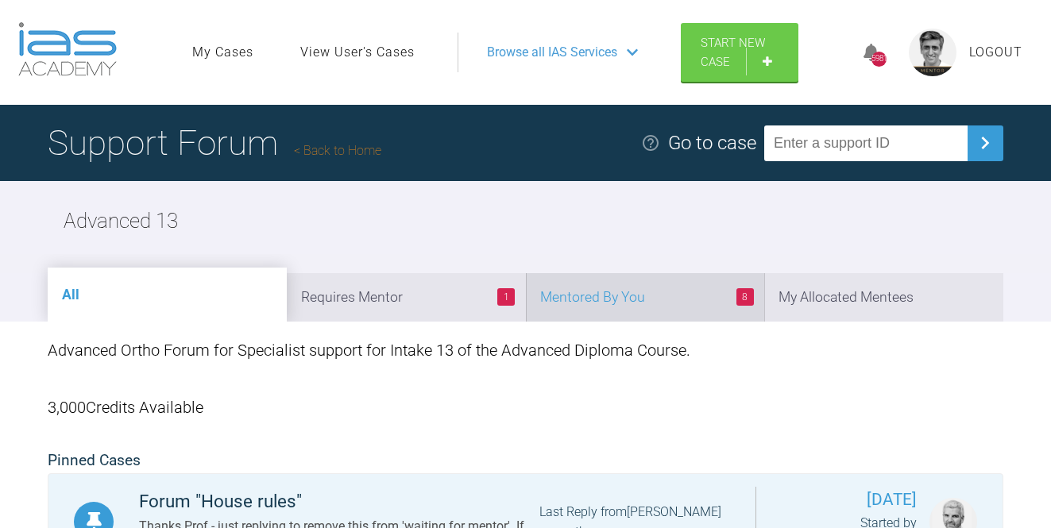
click at [636, 299] on li "8 Mentored By You" at bounding box center [645, 297] width 239 height 48
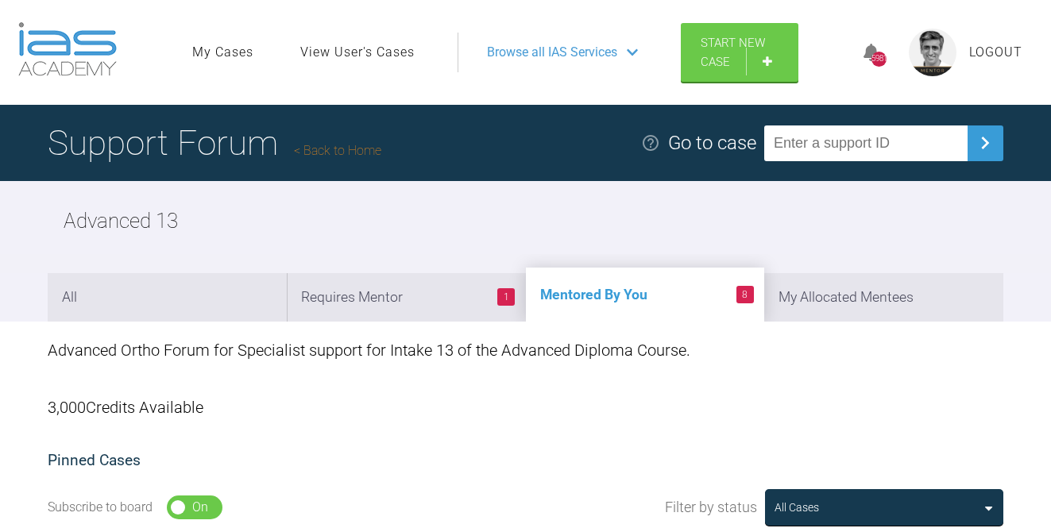
click at [355, 152] on link "Back to Home" at bounding box center [337, 150] width 87 height 15
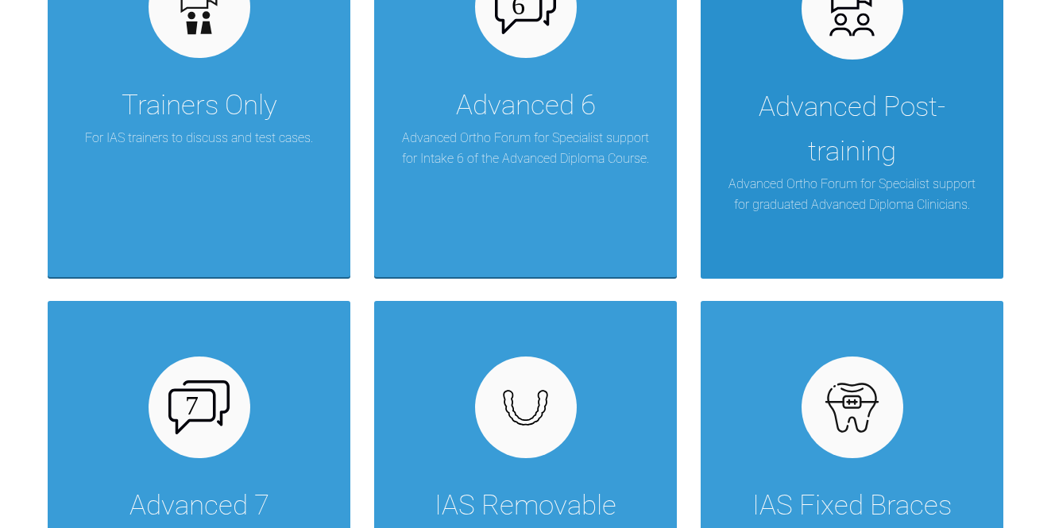
click at [861, 98] on div "Advanced Post-training" at bounding box center [851, 129] width 255 height 89
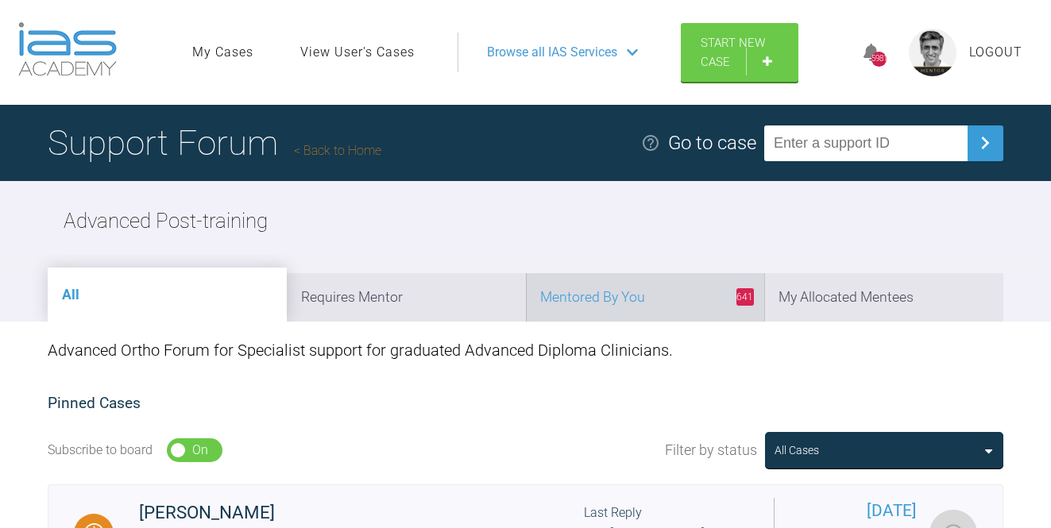
click at [666, 294] on li "641 Mentored By You" at bounding box center [645, 297] width 239 height 48
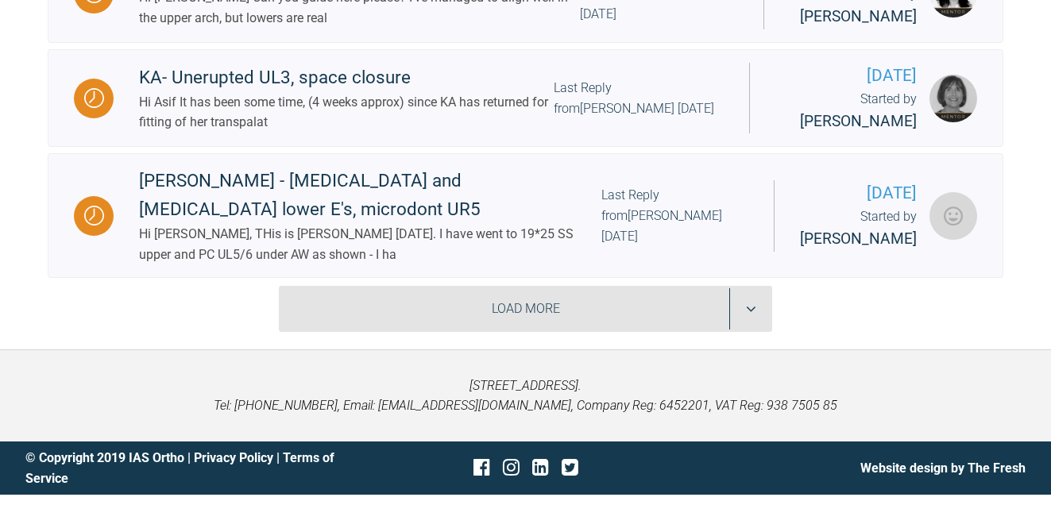
click at [657, 332] on div "Load More" at bounding box center [526, 309] width 494 height 46
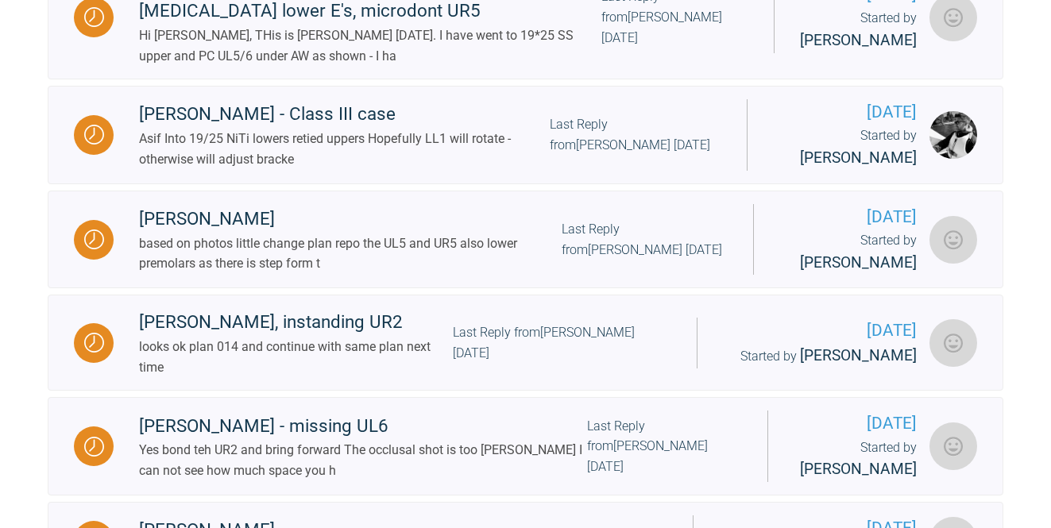
scroll to position [2469, 0]
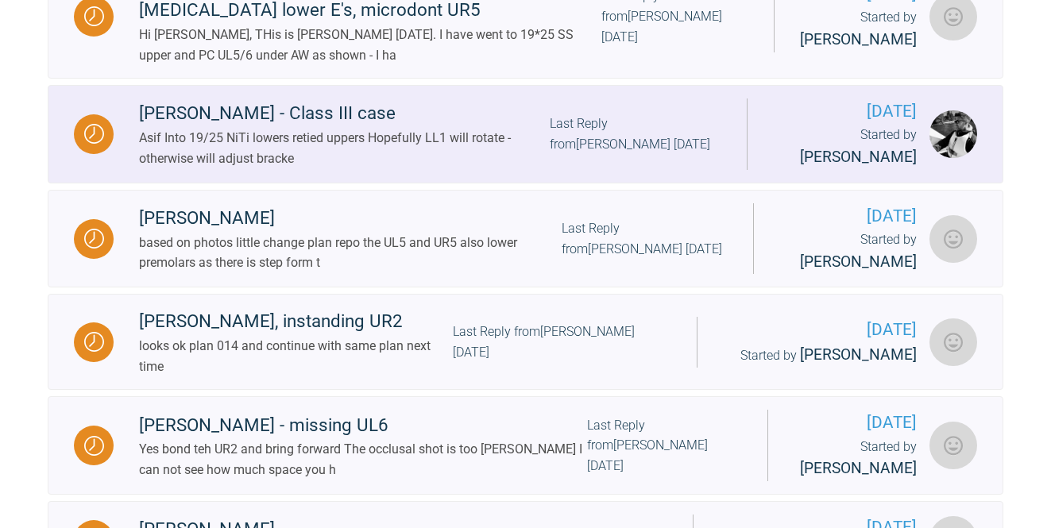
click at [623, 154] on div "Last Reply from [PERSON_NAME] [DATE]" at bounding box center [635, 134] width 172 height 40
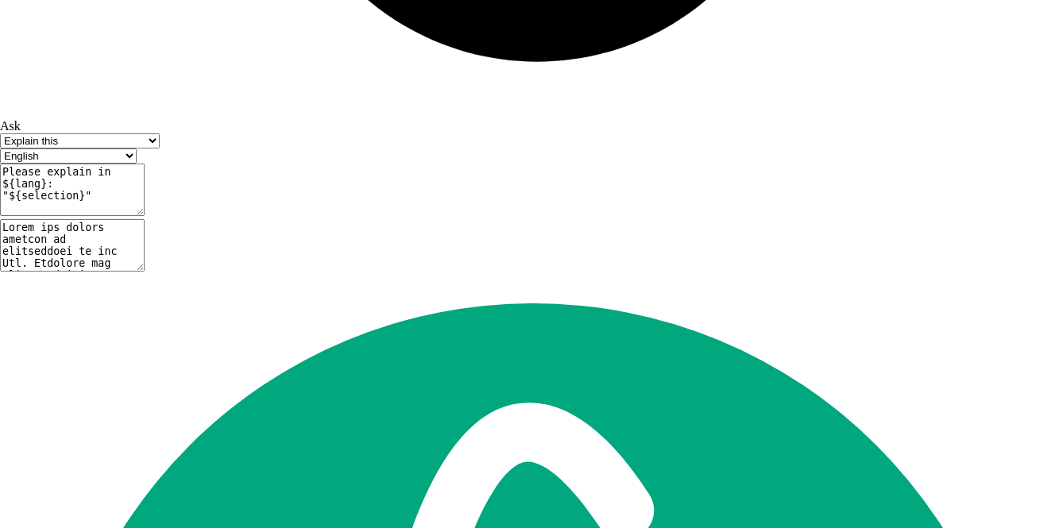
scroll to position [12690, 0]
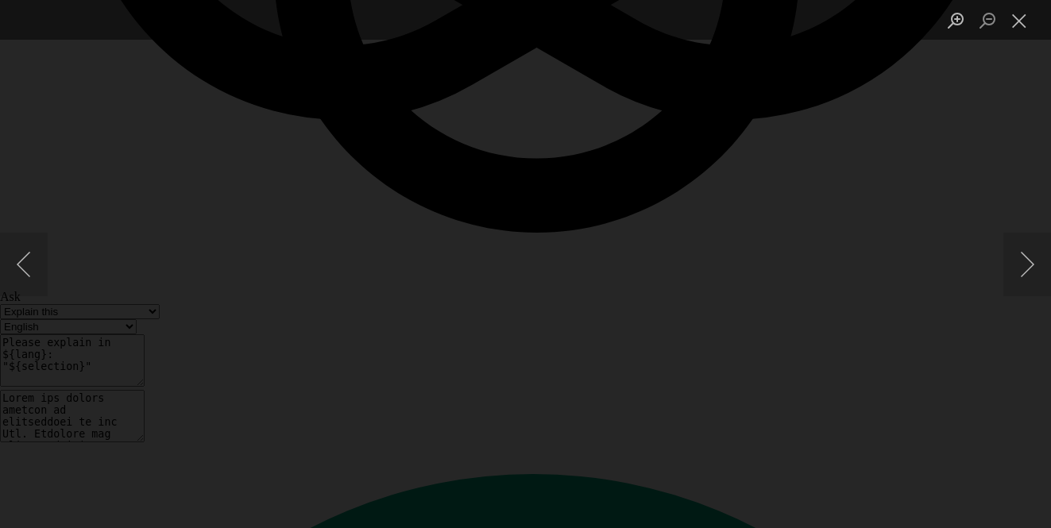
scroll to position [12745, 0]
click at [1020, 19] on button "Close lightbox" at bounding box center [1019, 20] width 32 height 28
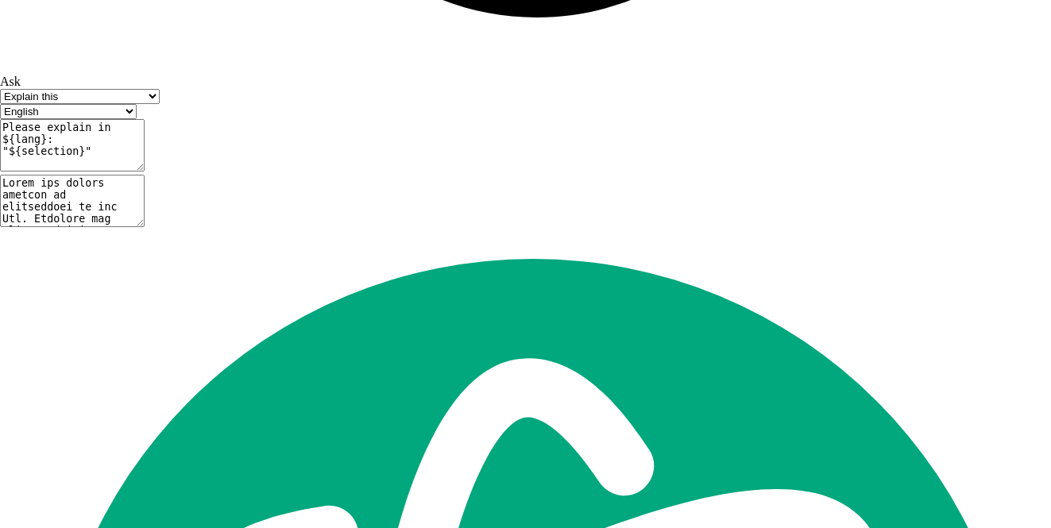
scroll to position [13032, 0]
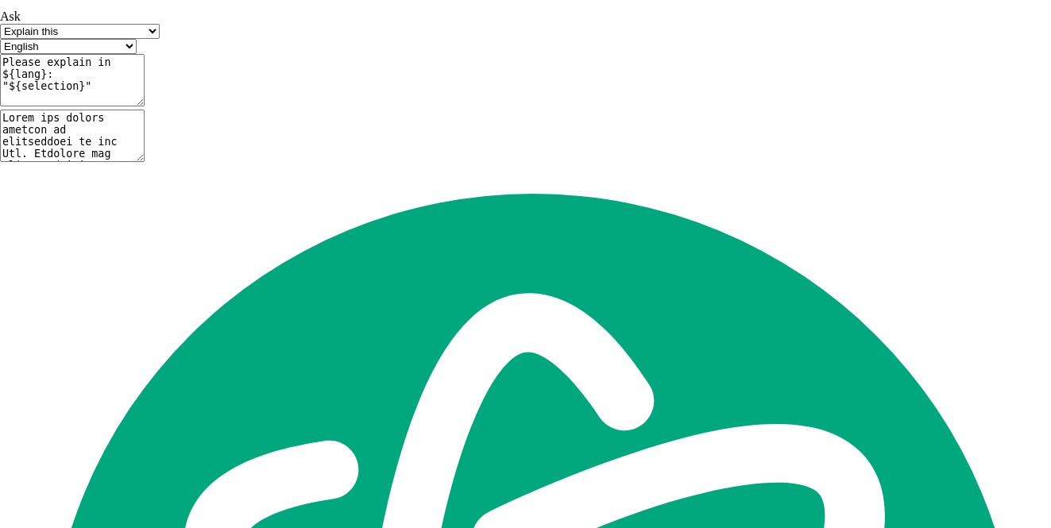
scroll to position [13051, 0]
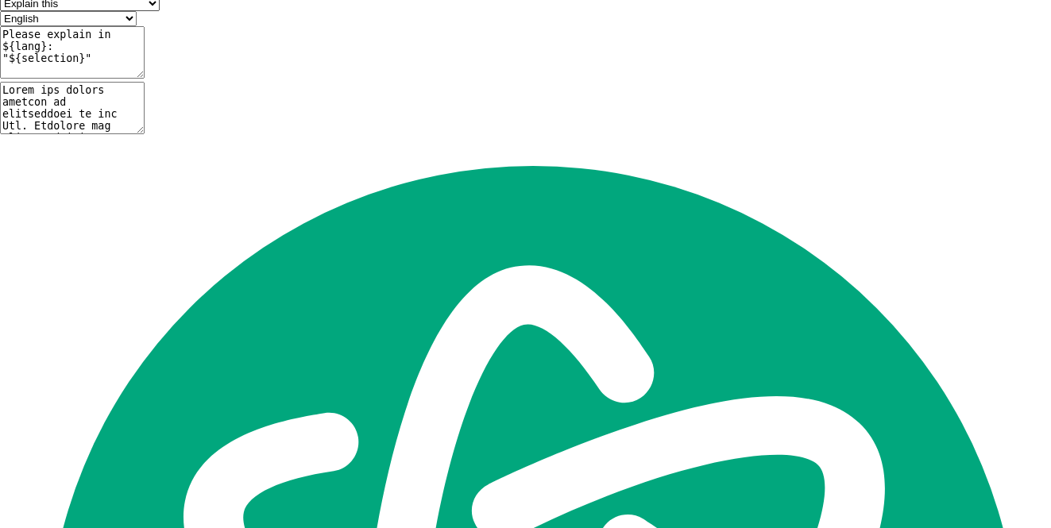
type textarea "ok go into upper 19x25ss and review the LL1"
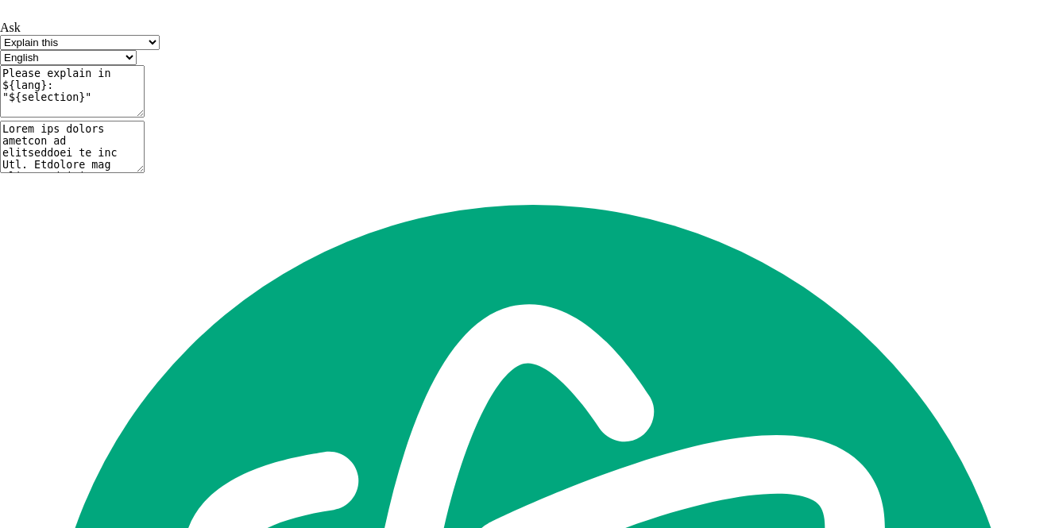
scroll to position [13714, 0]
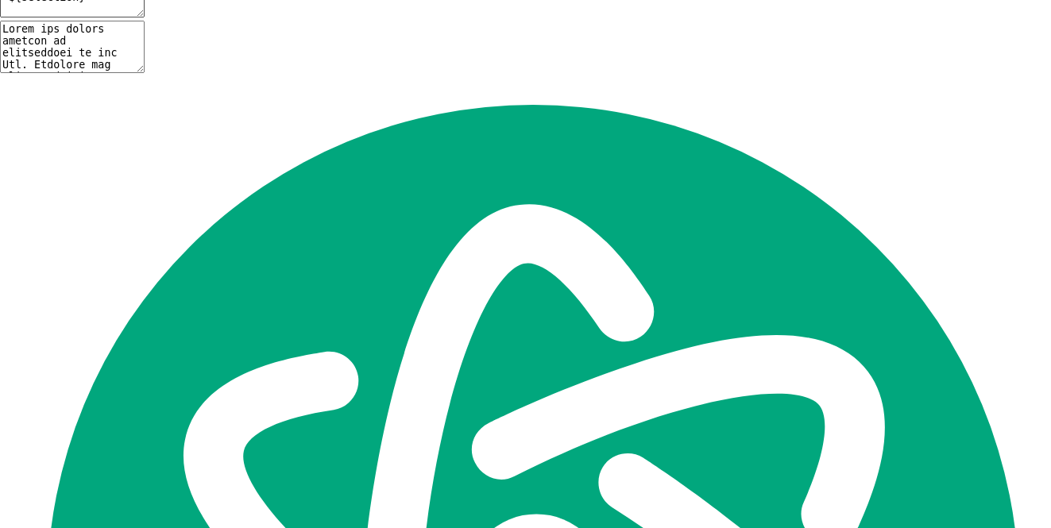
type textarea "sorry already in 19x25 ss.... review the lower"
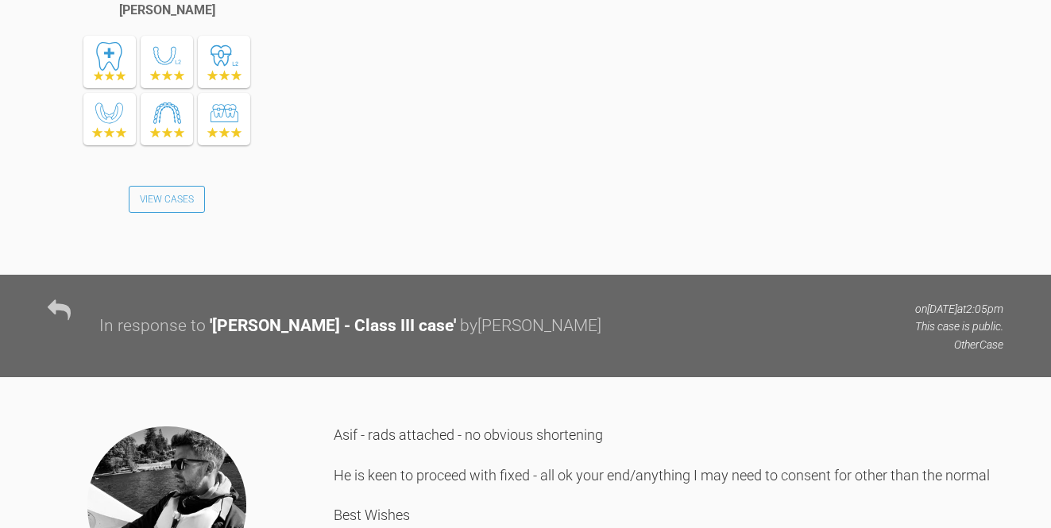
scroll to position [0, 0]
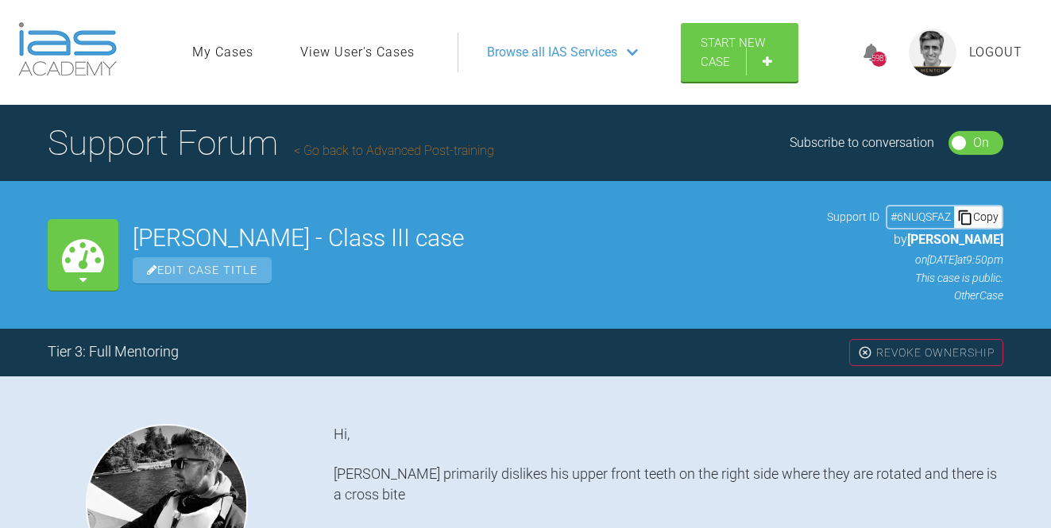
click at [382, 156] on link "Go back to Advanced Post-training" at bounding box center [394, 150] width 200 height 15
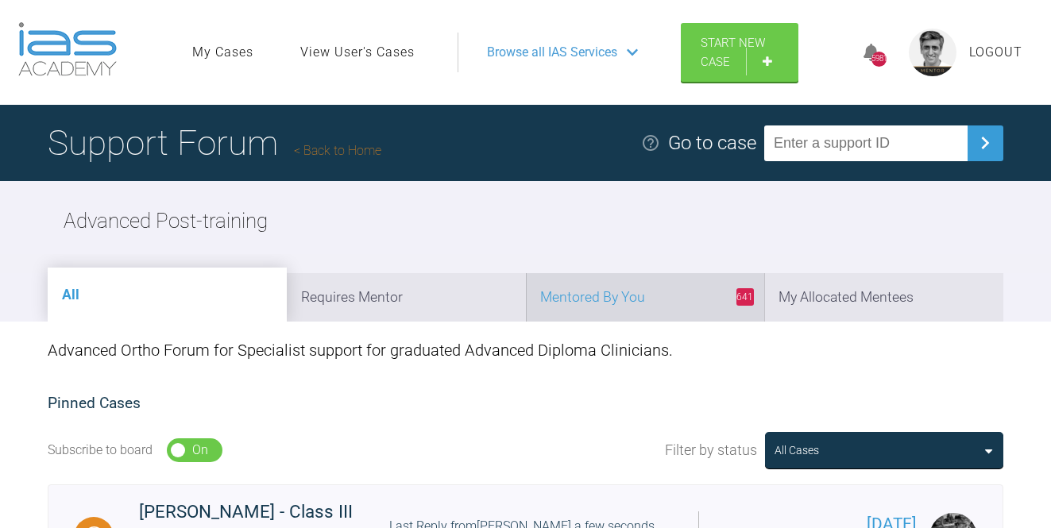
click at [642, 295] on li "641 Mentored By You" at bounding box center [645, 297] width 239 height 48
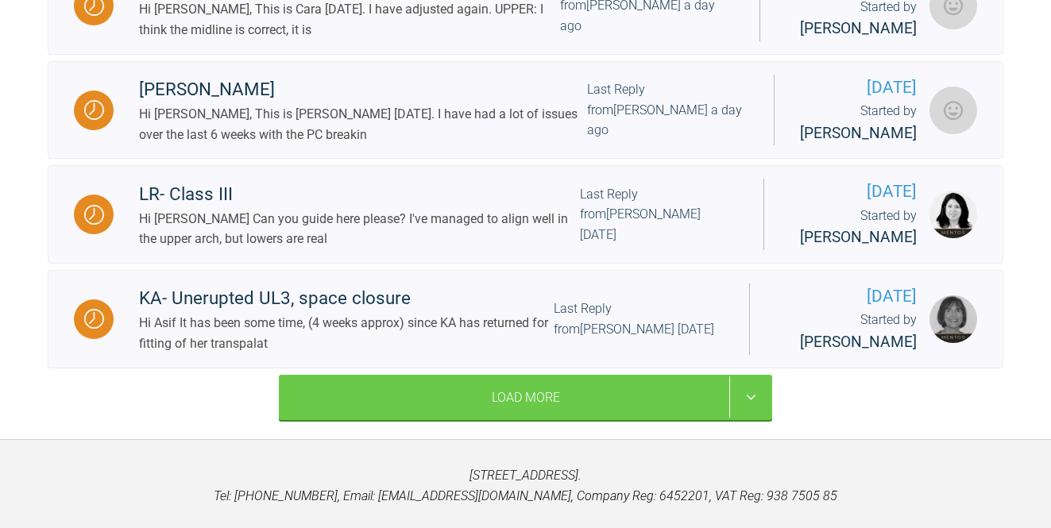
scroll to position [2161, 0]
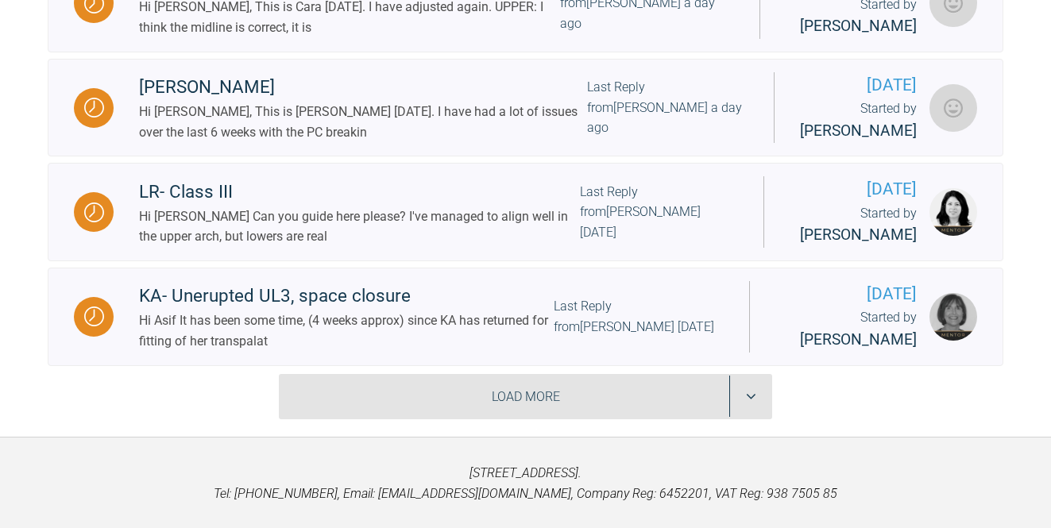
click at [544, 417] on div "Load More" at bounding box center [526, 397] width 494 height 46
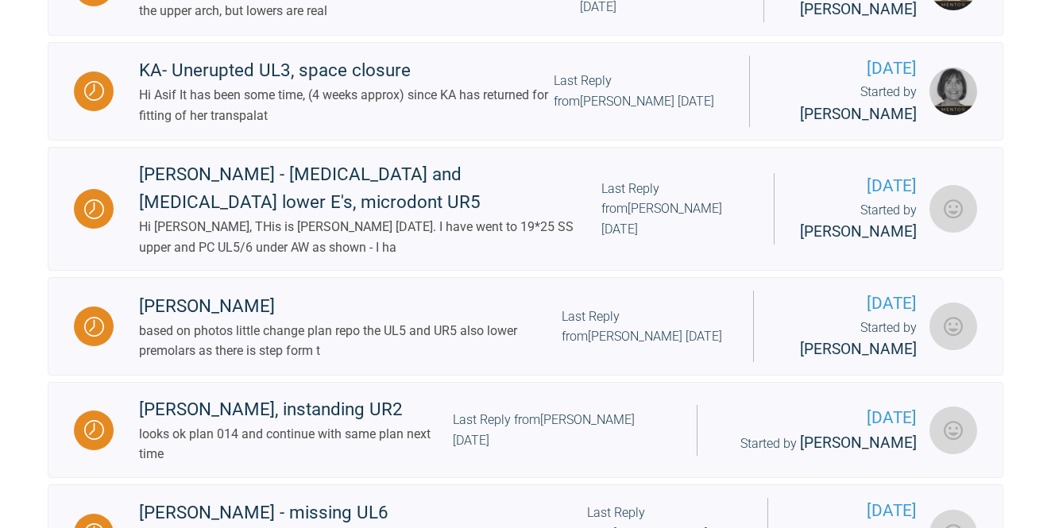
scroll to position [2393, 0]
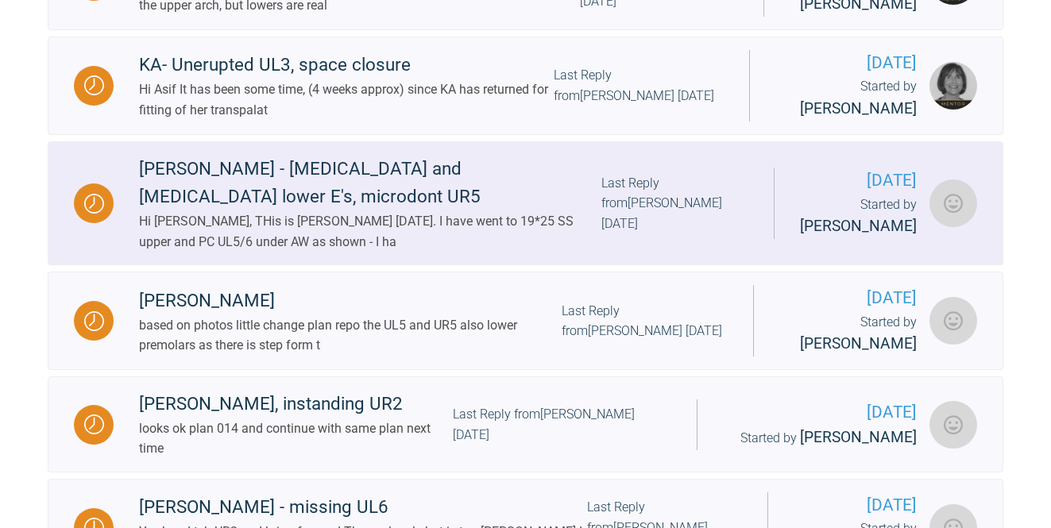
click at [522, 227] on div "Hi [PERSON_NAME], THis is [PERSON_NAME] [DATE]. I have went to 19*25 SS upper a…" at bounding box center [370, 231] width 462 height 40
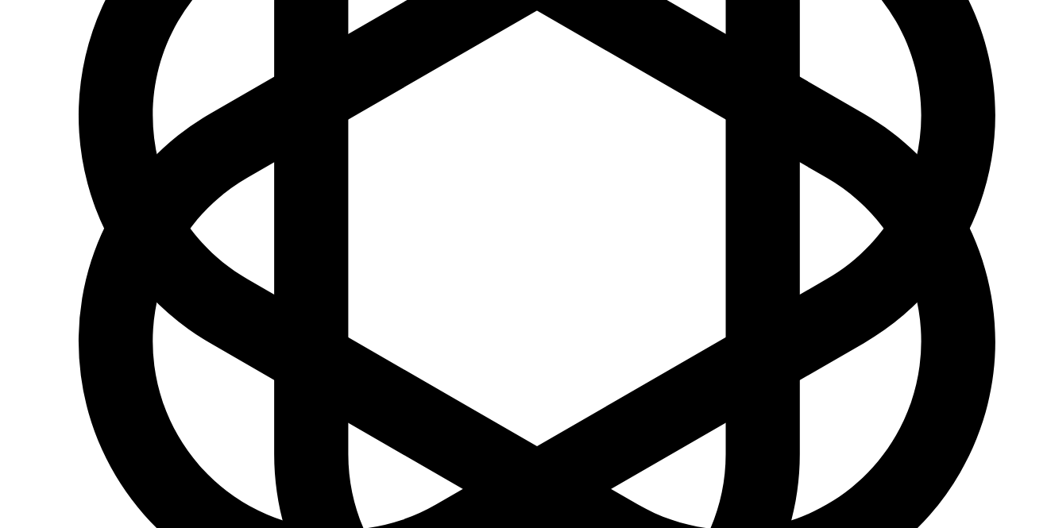
scroll to position [8912, 0]
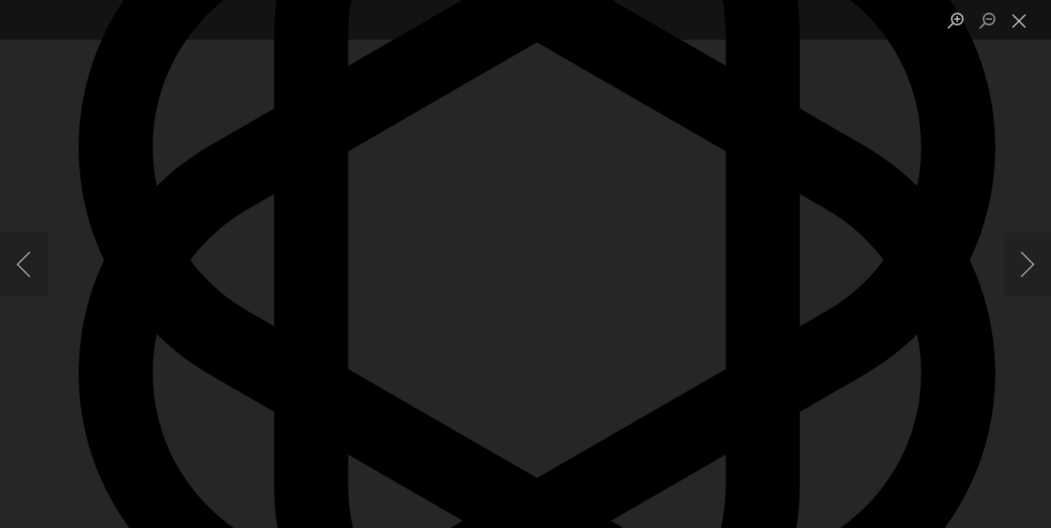
click at [1016, 24] on button "Close lightbox" at bounding box center [1019, 20] width 32 height 28
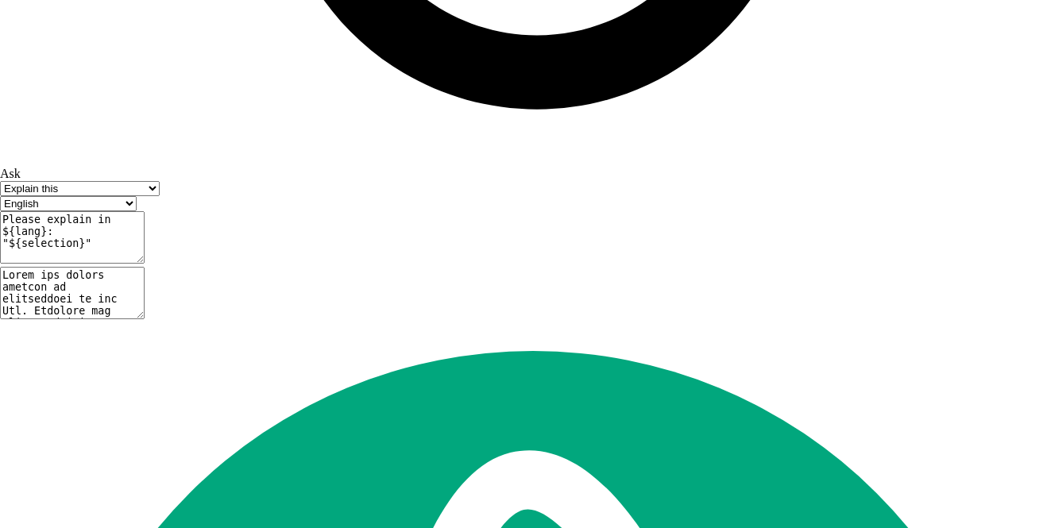
scroll to position [9618, 0]
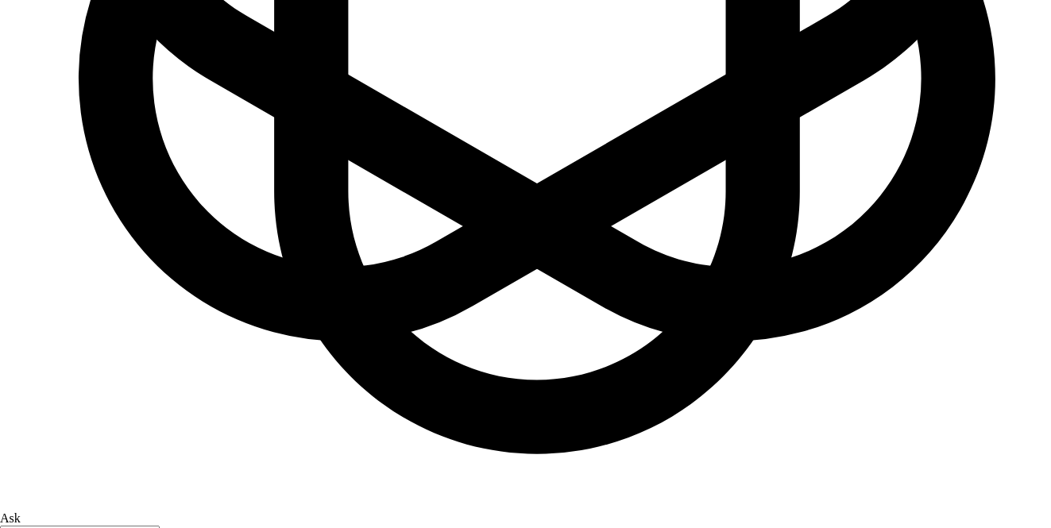
scroll to position [9199, 0]
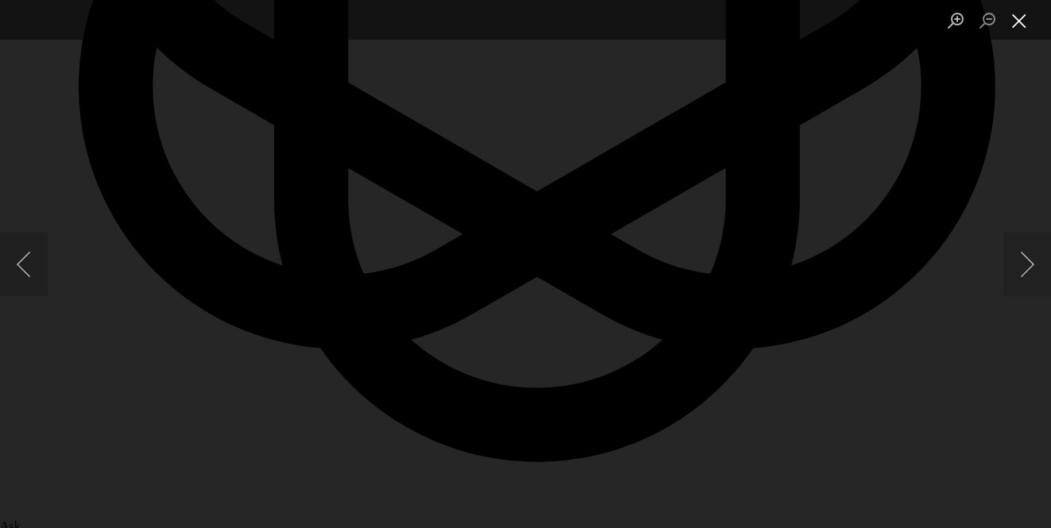
click at [1017, 20] on button "Close lightbox" at bounding box center [1019, 20] width 32 height 28
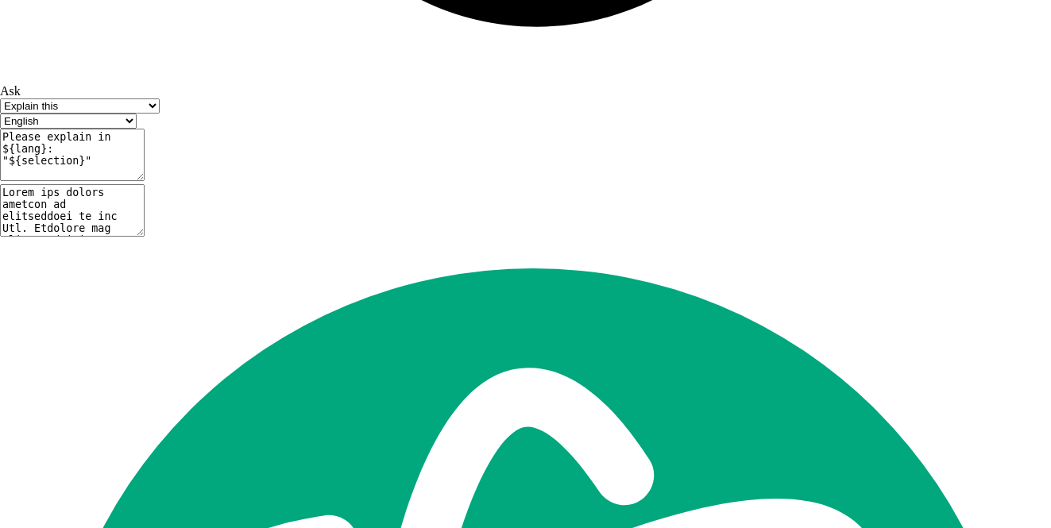
scroll to position [9642, 0]
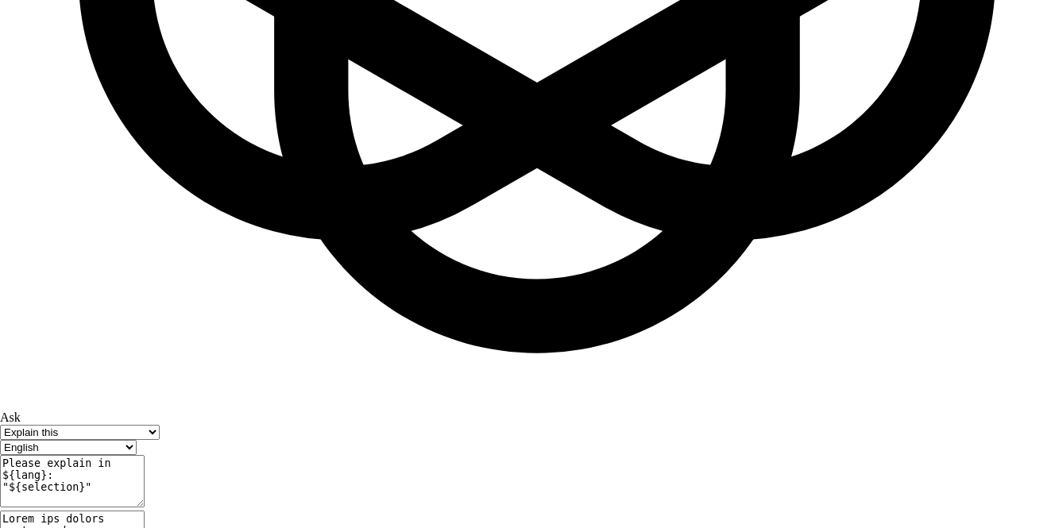
scroll to position [9303, 0]
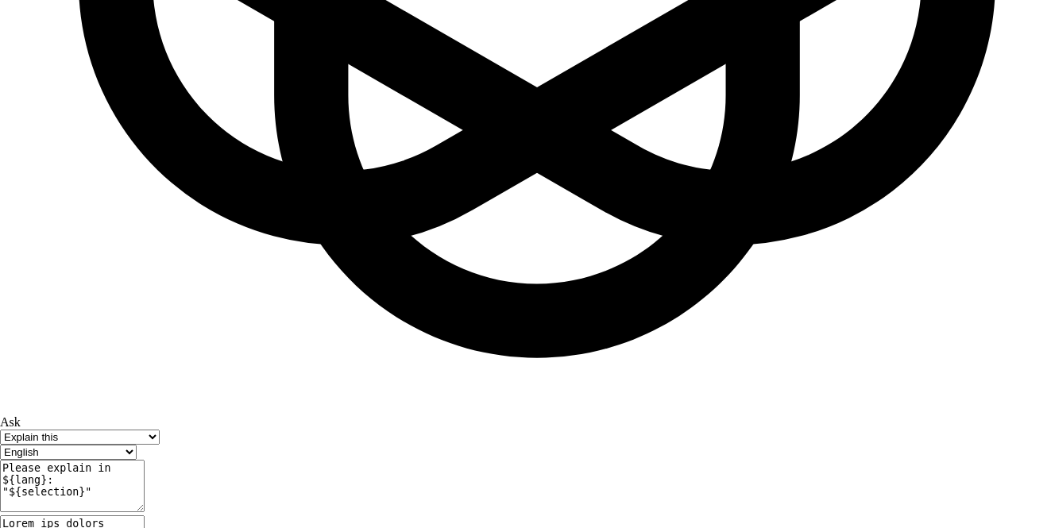
type textarea "Looks good place lower 19x25 ss class II to lock in the canines"
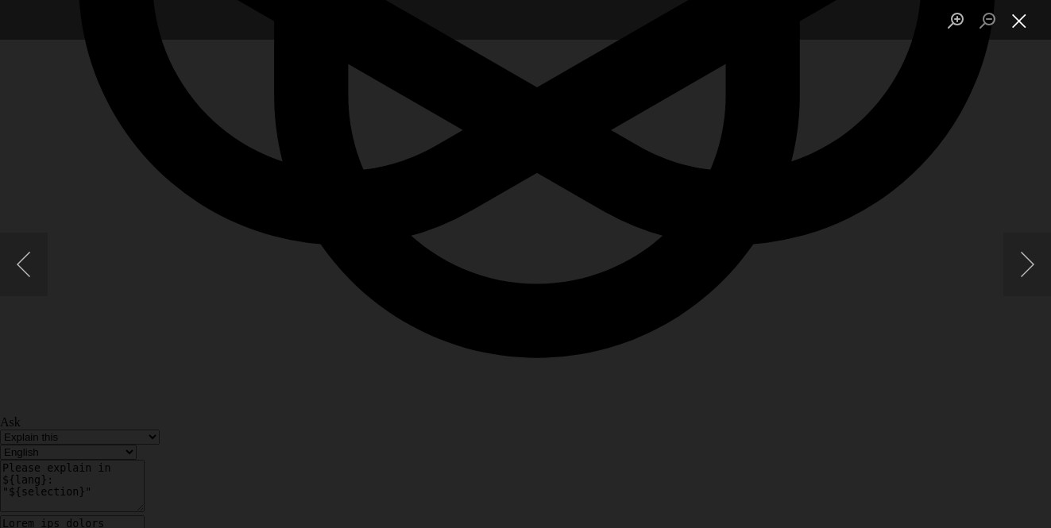
click at [1020, 15] on button "Close lightbox" at bounding box center [1019, 20] width 32 height 28
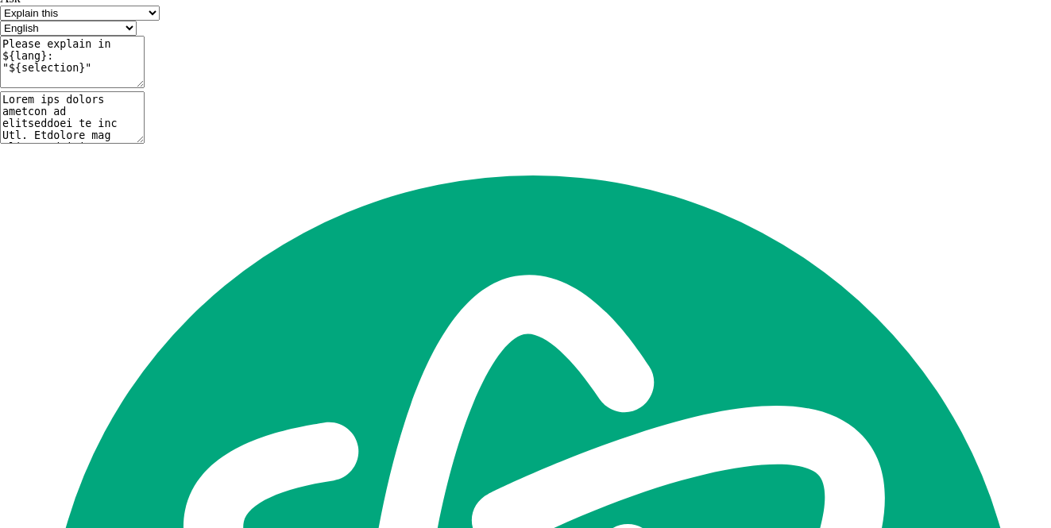
scroll to position [9754, 0]
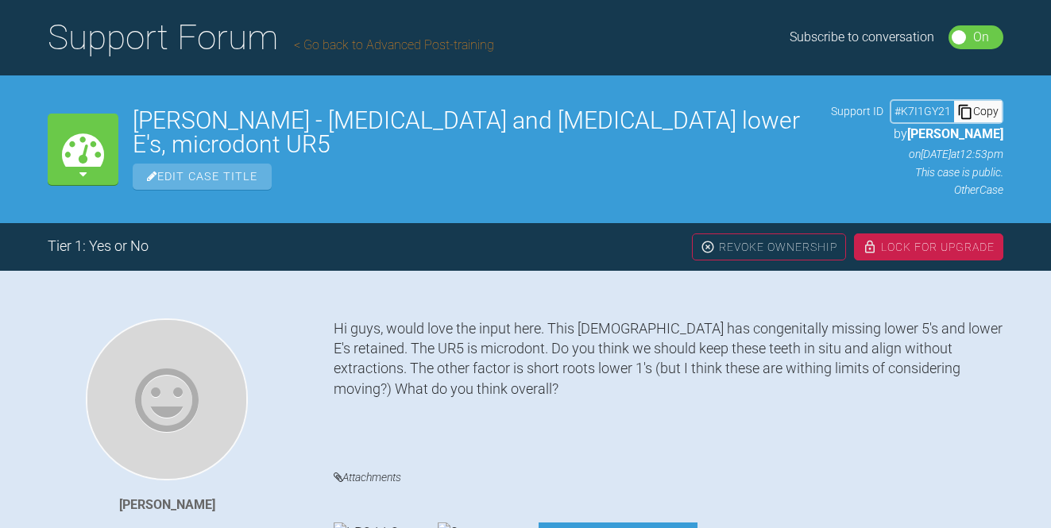
scroll to position [0, 0]
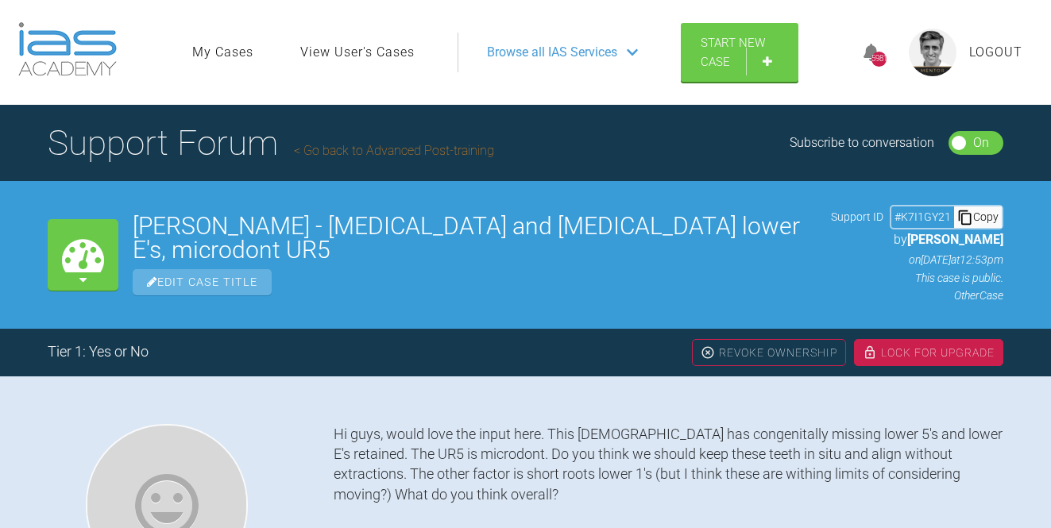
click at [433, 150] on link "Go back to Advanced Post-training" at bounding box center [394, 150] width 200 height 15
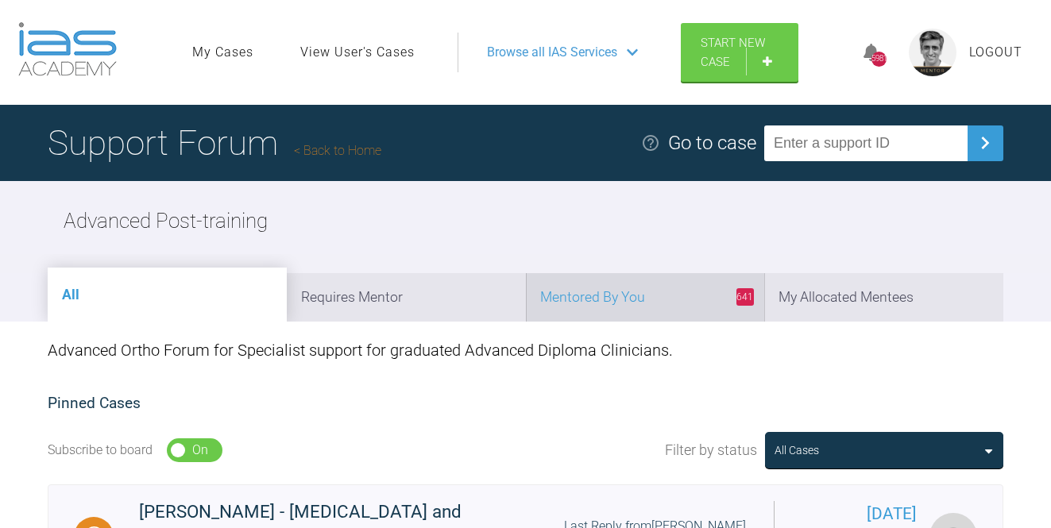
click at [662, 294] on li "641 Mentored By You" at bounding box center [645, 297] width 239 height 48
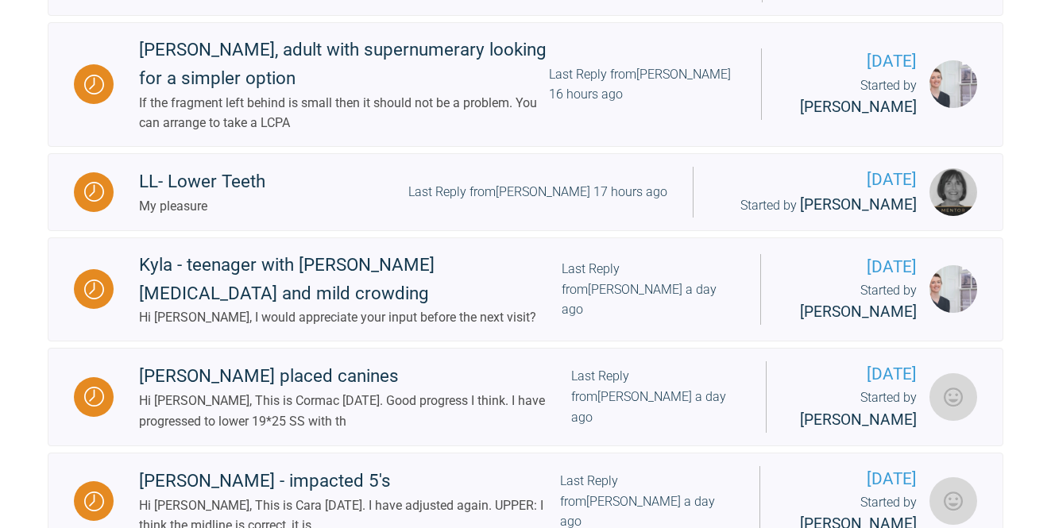
scroll to position [2228, 0]
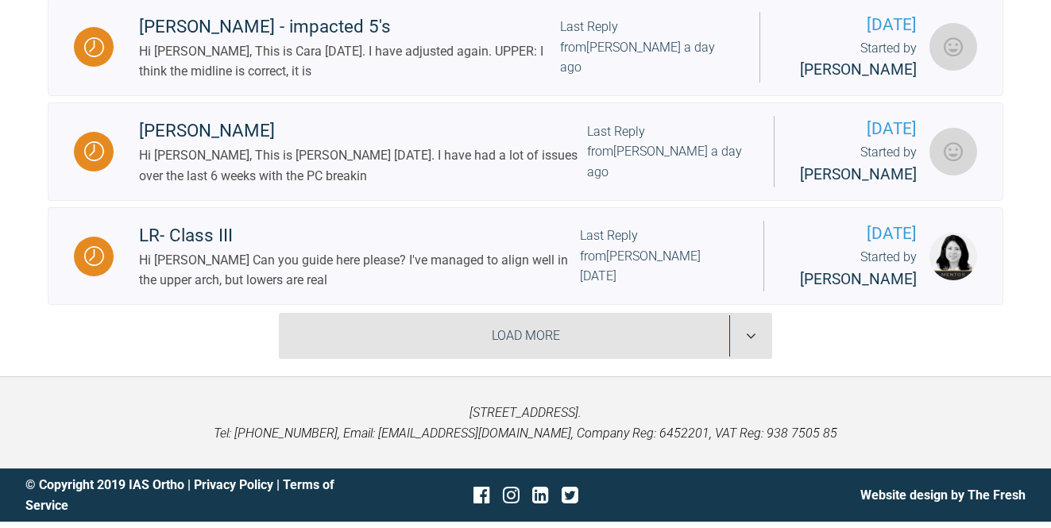
click at [607, 322] on div "Load More" at bounding box center [526, 336] width 494 height 46
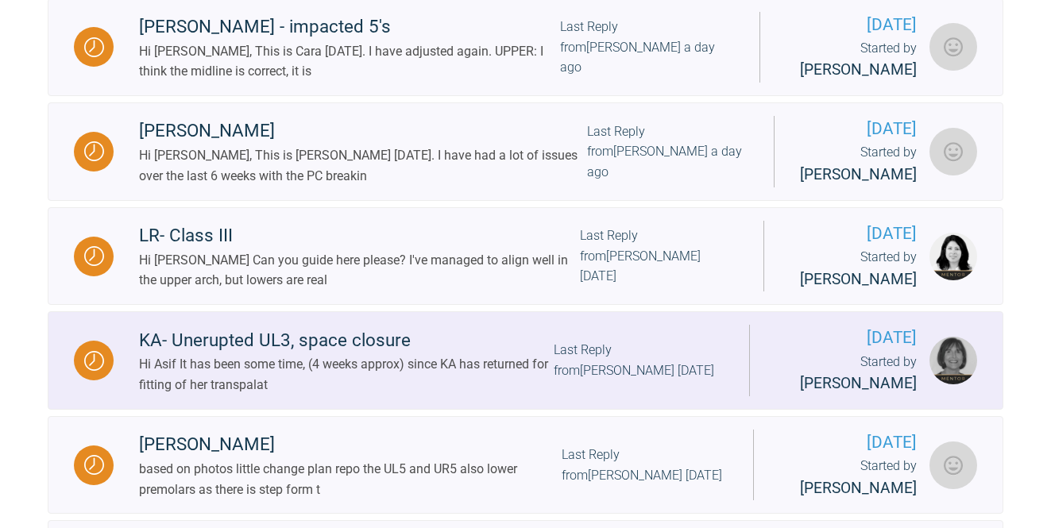
click at [596, 368] on div "Last Reply from [PERSON_NAME] [DATE]" at bounding box center [638, 360] width 170 height 40
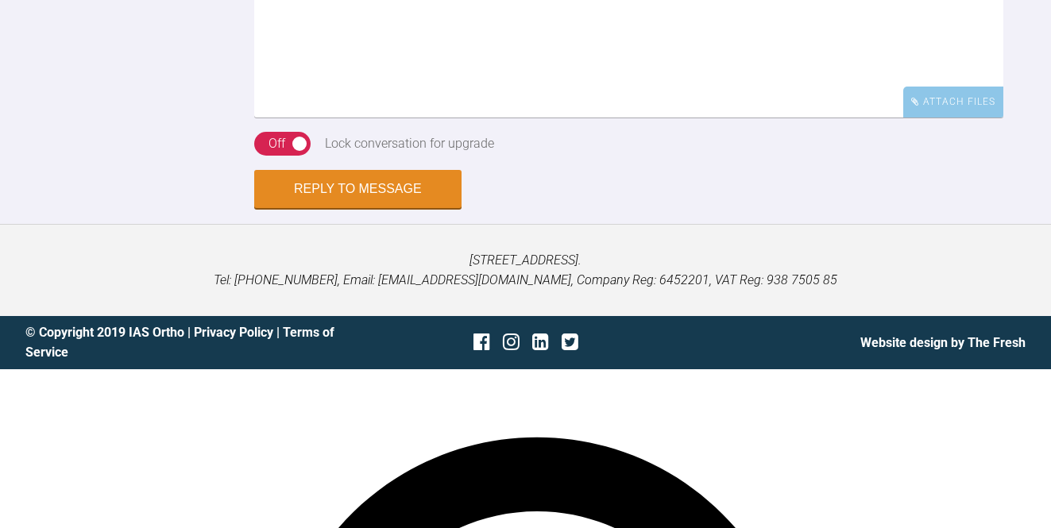
scroll to position [4735, 0]
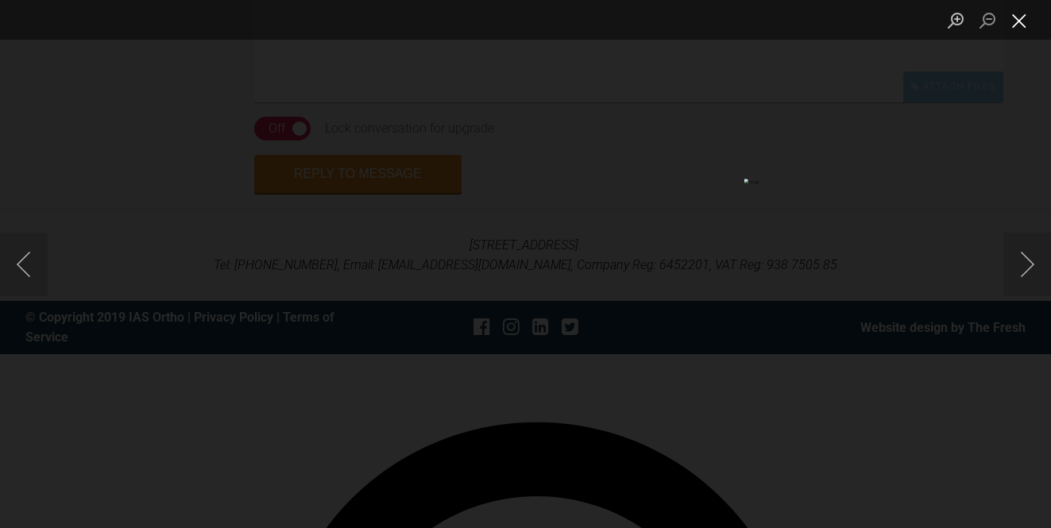
click at [1024, 19] on button "Close lightbox" at bounding box center [1019, 20] width 32 height 28
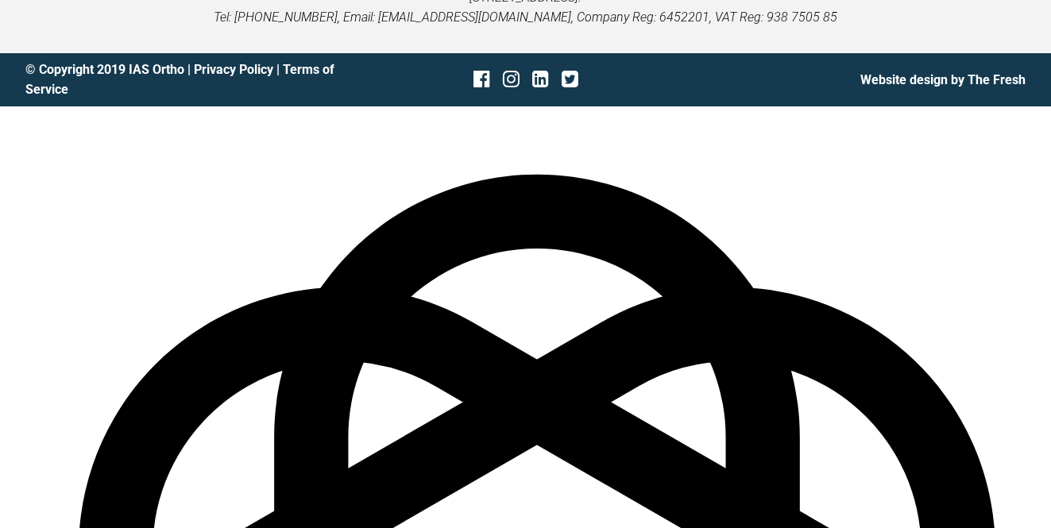
scroll to position [4992, 0]
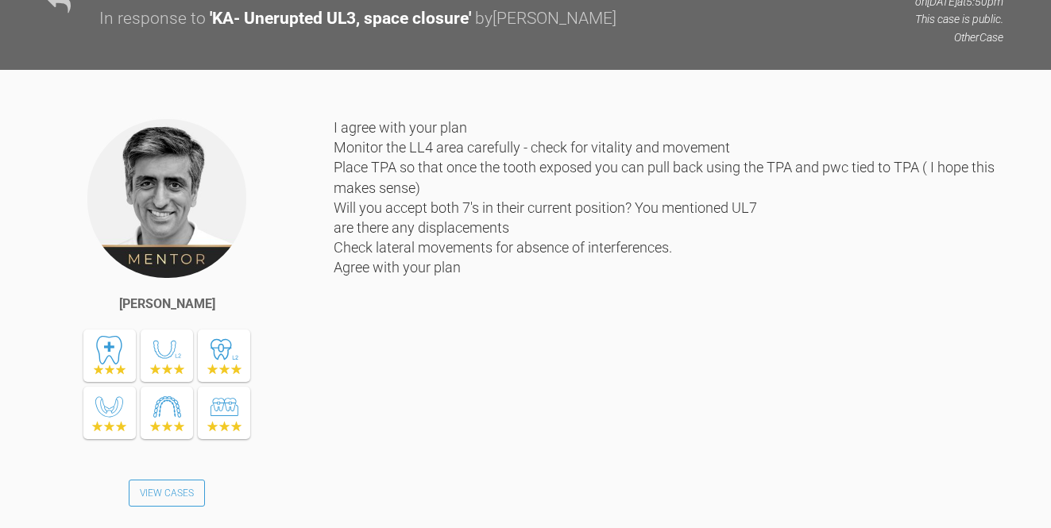
scroll to position [1030, 0]
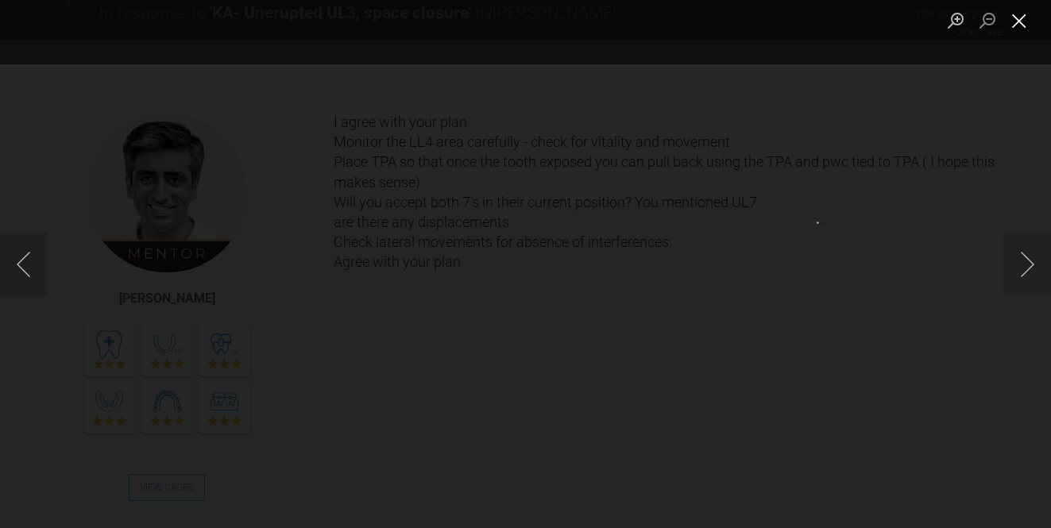
click at [1016, 20] on button "Close lightbox" at bounding box center [1019, 20] width 32 height 28
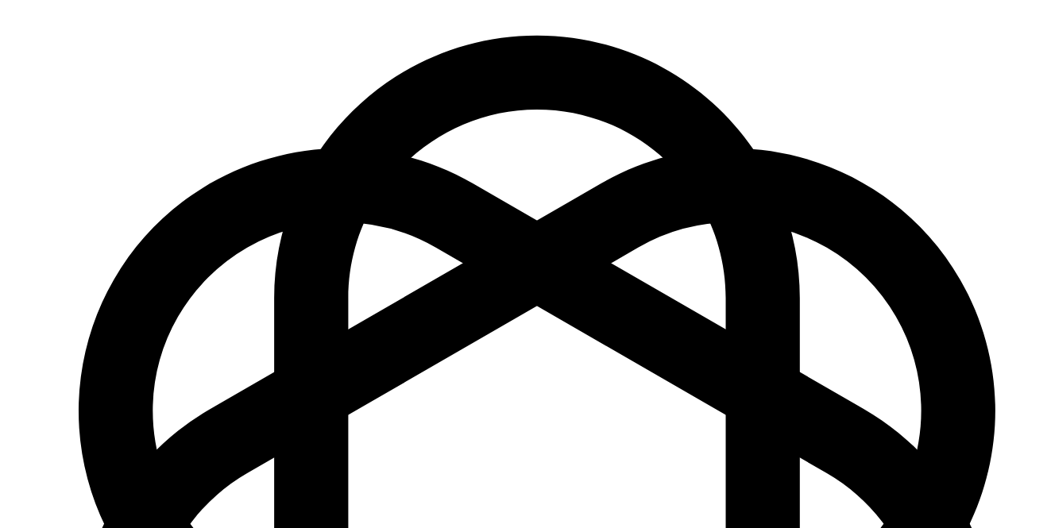
scroll to position [4938, 0]
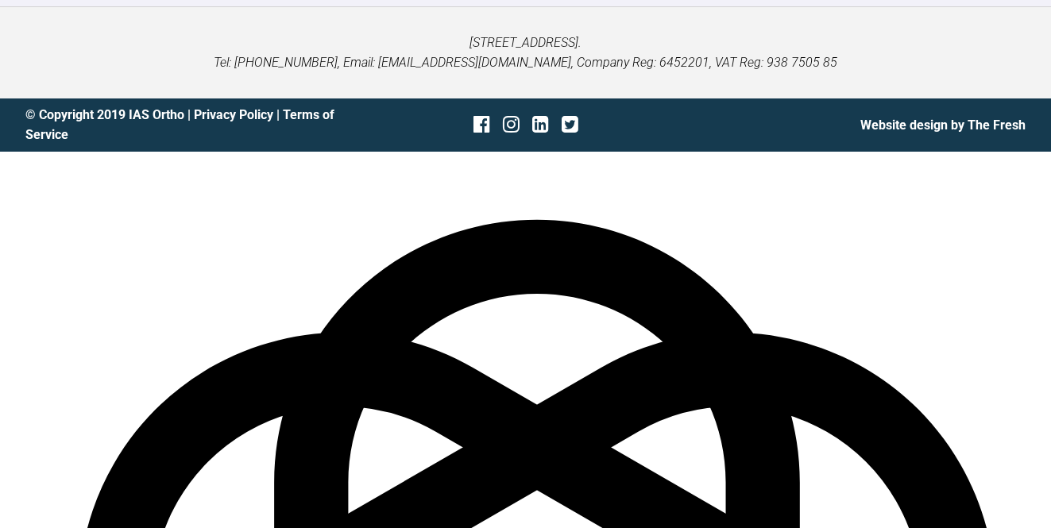
type textarea "it all looks good. n/v 016niti tie pwc chain to the gold chain - cut chain so t…"
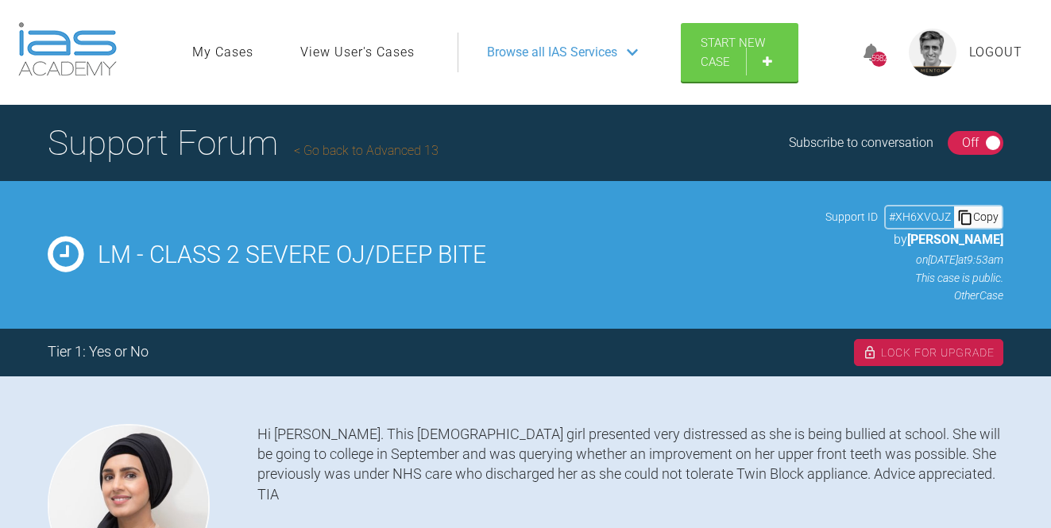
select select "English"
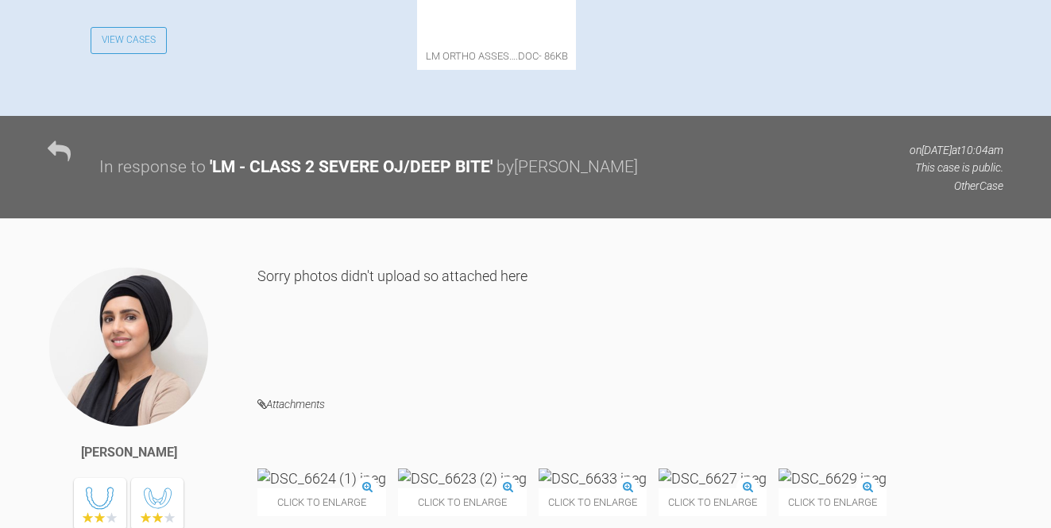
scroll to position [695, 0]
